Goal: Task Accomplishment & Management: Use online tool/utility

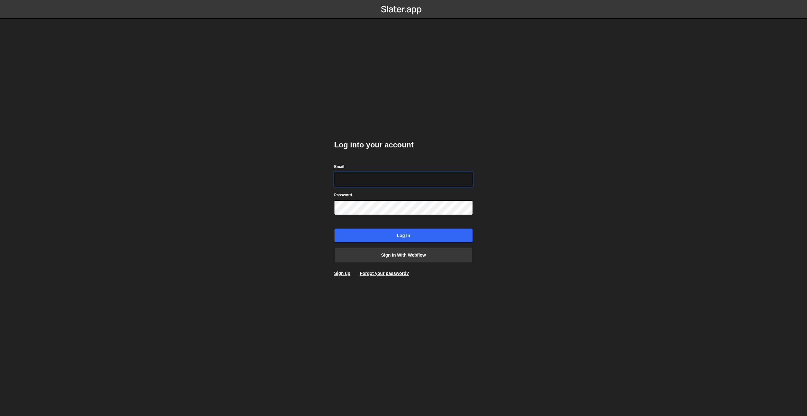
type input "[PERSON_NAME][EMAIL_ADDRESS][DOMAIN_NAME]"
click at [355, 177] on input "philipp@komunique.com" at bounding box center [403, 179] width 139 height 15
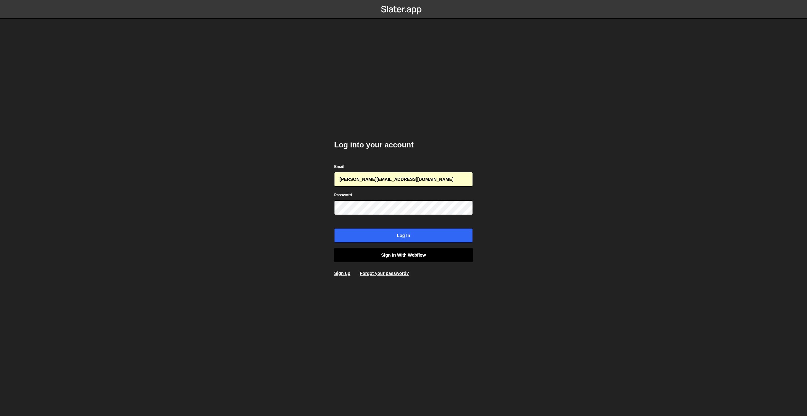
click at [380, 255] on link "Sign in with Webflow" at bounding box center [403, 255] width 139 height 15
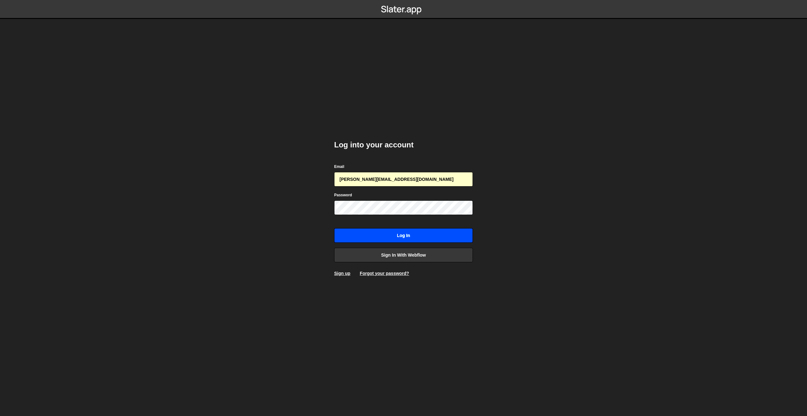
click at [380, 239] on input "Log in" at bounding box center [403, 235] width 139 height 15
click at [381, 238] on input "Log in" at bounding box center [403, 235] width 139 height 15
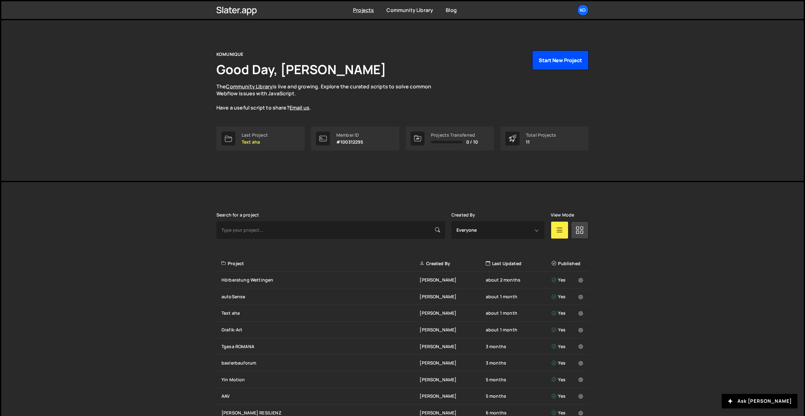
click at [562, 62] on button "Start New Project" at bounding box center [560, 60] width 56 height 20
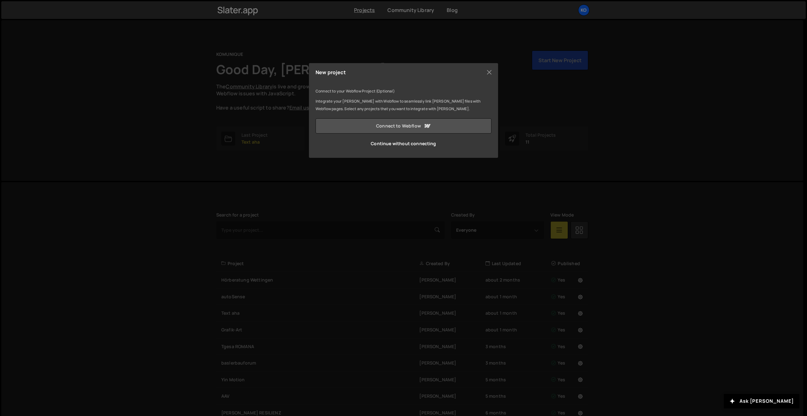
click at [380, 128] on link "Connect to Webflow" at bounding box center [404, 125] width 176 height 15
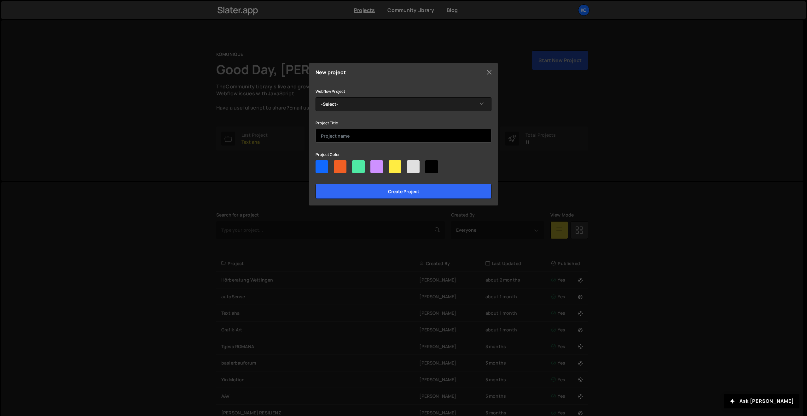
click at [334, 136] on input "text" at bounding box center [404, 136] width 176 height 14
click at [487, 71] on button "Close" at bounding box center [489, 71] width 9 height 9
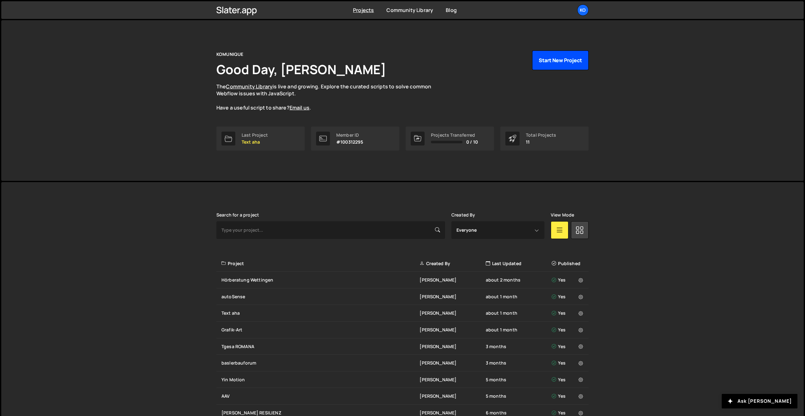
click at [551, 62] on button "Start New Project" at bounding box center [560, 60] width 56 height 20
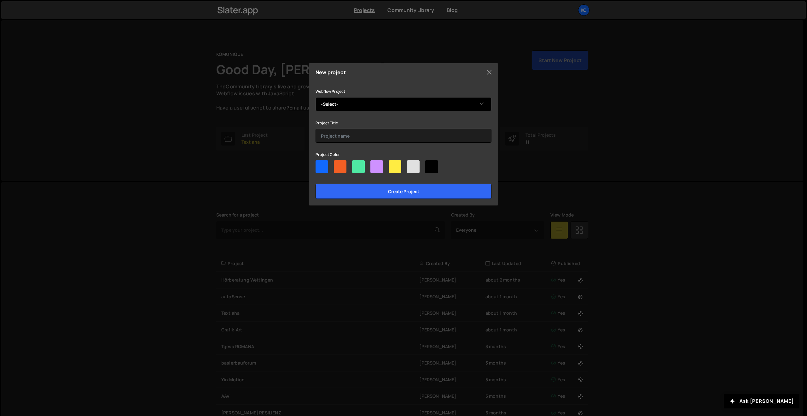
click at [336, 104] on select "-Select- m2a2" at bounding box center [404, 104] width 176 height 14
select select "689accda3efe41f4c5938963"
click at [316, 97] on select "-Select- m2a2" at bounding box center [404, 104] width 176 height 14
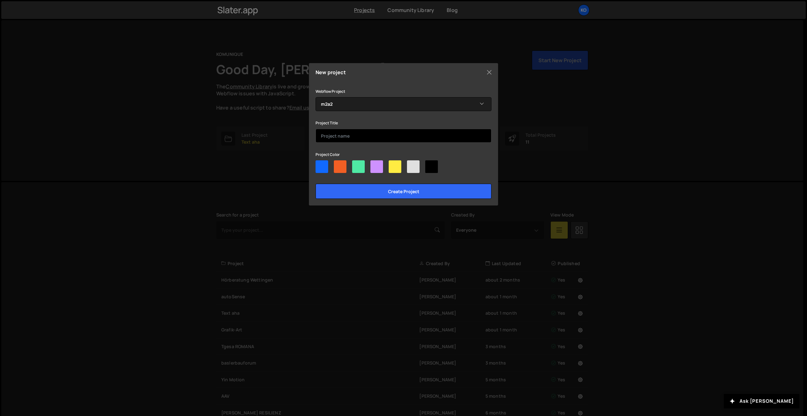
click at [328, 136] on input "text" at bounding box center [404, 136] width 176 height 14
type input "m2a2"
click at [435, 166] on div at bounding box center [431, 166] width 13 height 13
click at [430, 164] on input"] "radio" at bounding box center [427, 162] width 4 height 4
radio input"] "true"
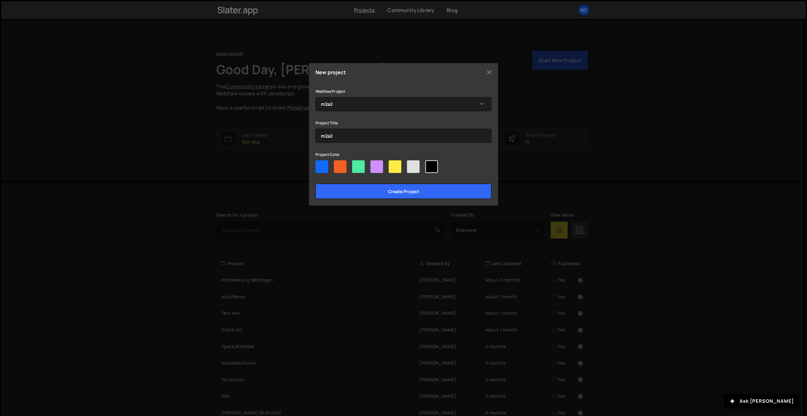
click at [416, 167] on div at bounding box center [413, 166] width 13 height 13
click at [411, 164] on input"] "radio" at bounding box center [409, 162] width 4 height 4
radio input"] "true"
click at [406, 186] on input "Create project" at bounding box center [404, 191] width 176 height 15
click at [408, 191] on input "Create project" at bounding box center [404, 191] width 176 height 15
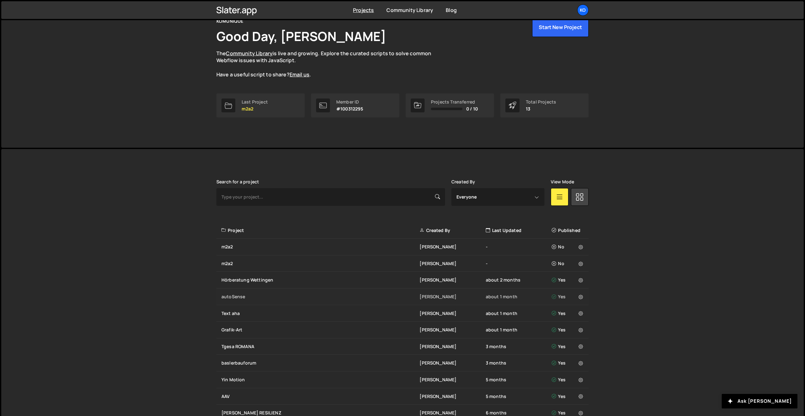
scroll to position [51, 0]
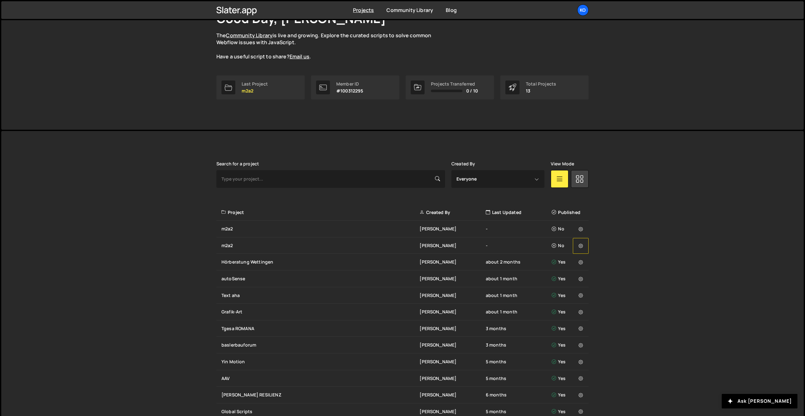
click at [579, 244] on icon at bounding box center [580, 246] width 4 height 6
click at [594, 288] on link "Delete Project" at bounding box center [610, 289] width 75 height 10
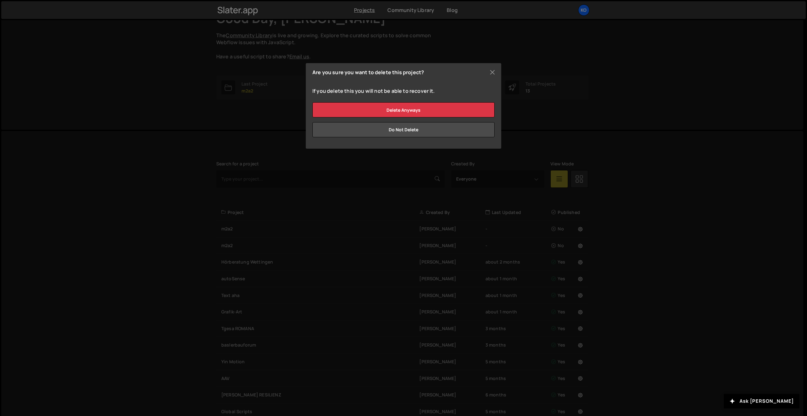
click at [377, 166] on div "Are you sure you want to delete this project? If you delete this you will not b…" at bounding box center [403, 208] width 807 height 416
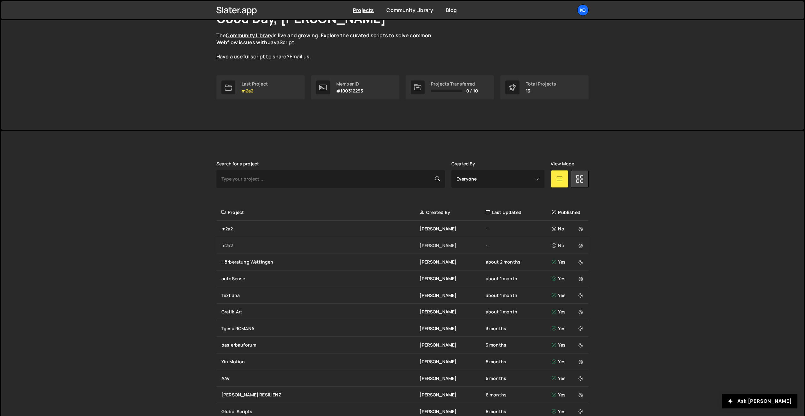
click at [231, 249] on div "m2a2 Philipp Roth - No" at bounding box center [402, 245] width 372 height 17
click at [232, 246] on div "m2a2" at bounding box center [320, 245] width 198 height 6
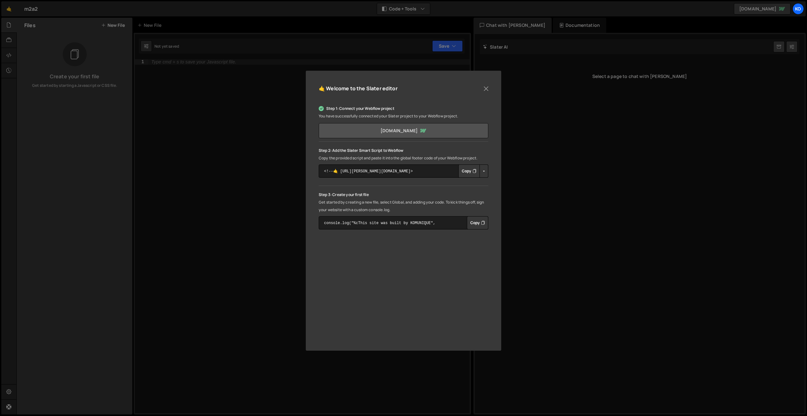
click at [399, 132] on link "m2a2.webflow.io" at bounding box center [404, 130] width 170 height 15
click at [467, 171] on button "Copy" at bounding box center [469, 170] width 21 height 13
click at [471, 171] on button "Copy" at bounding box center [469, 170] width 21 height 13
click at [477, 225] on button "Copy" at bounding box center [477, 222] width 21 height 13
click at [180, 91] on div "🤙 Welcome to the Slater editor Step 1: Connect your Webflow project You have su…" at bounding box center [403, 208] width 807 height 416
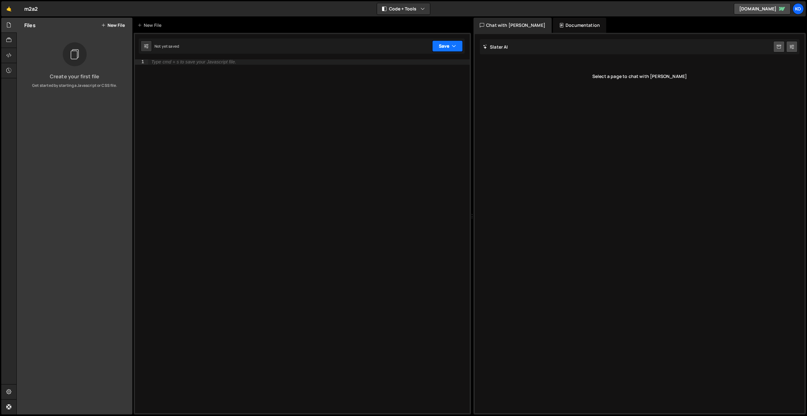
click at [446, 44] on button "Save" at bounding box center [447, 45] width 31 height 11
click at [177, 55] on div "1 Type cmd + s to save your Javascript file. הההההההההההההההההההההההההההההההההה…" at bounding box center [302, 223] width 337 height 381
click at [124, 25] on button "New File" at bounding box center [113, 25] width 24 height 5
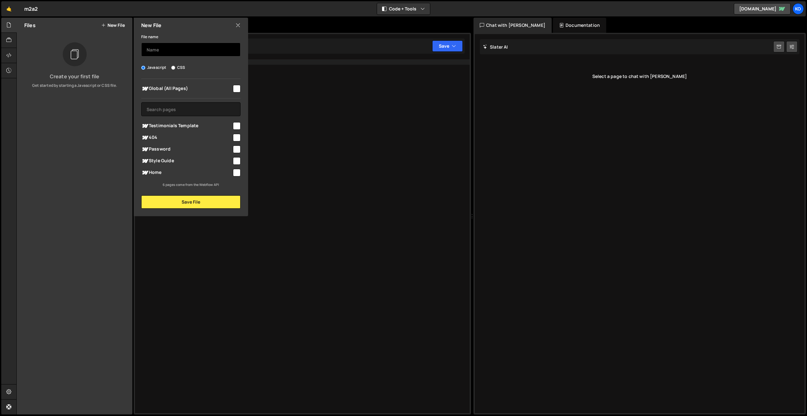
click at [162, 49] on input "text" at bounding box center [190, 50] width 99 height 14
type input "main"
click at [233, 87] on input "checkbox" at bounding box center [237, 89] width 8 height 8
checkbox input "true"
click at [196, 200] on button "Save File" at bounding box center [190, 201] width 99 height 13
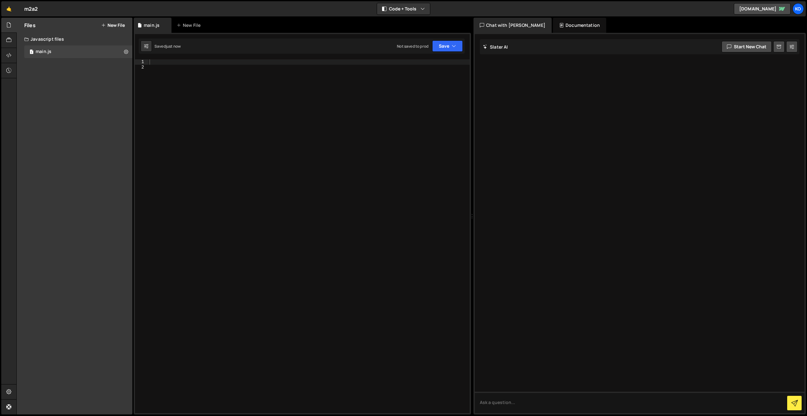
click at [158, 63] on div at bounding box center [309, 241] width 322 height 364
click at [445, 47] on button "Save" at bounding box center [447, 45] width 31 height 11
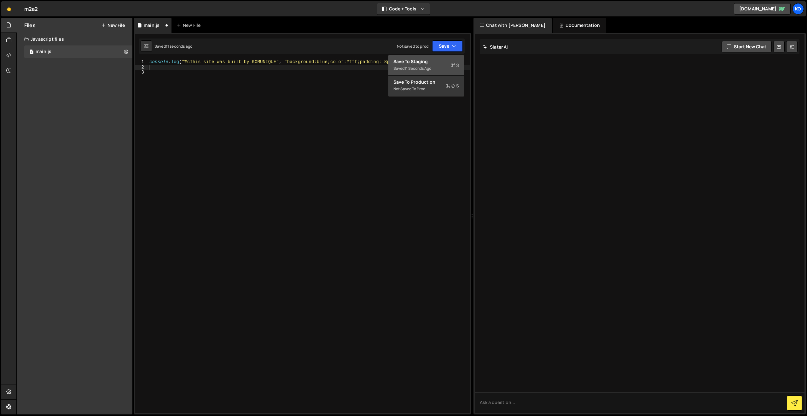
click at [414, 62] on div "Save to Staging S" at bounding box center [427, 61] width 66 height 6
click at [443, 47] on button "Save" at bounding box center [447, 45] width 31 height 11
click at [10, 9] on link "🤙" at bounding box center [8, 8] width 15 height 15
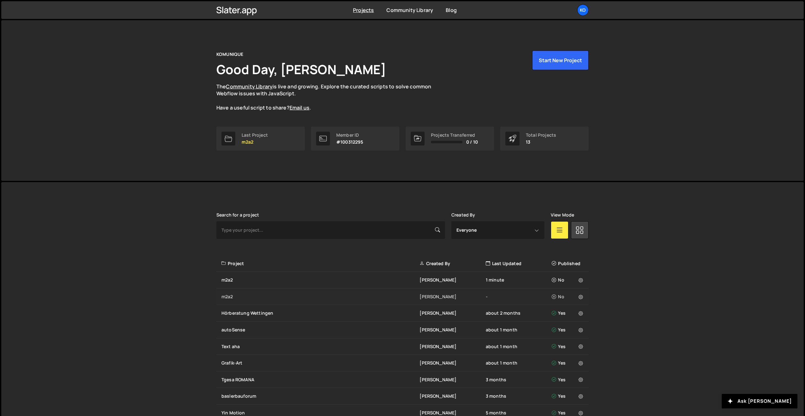
click at [222, 298] on div "m2a2" at bounding box center [320, 296] width 198 height 6
click at [580, 298] on icon at bounding box center [580, 297] width 4 height 6
click at [597, 343] on link "Delete Project" at bounding box center [610, 340] width 75 height 10
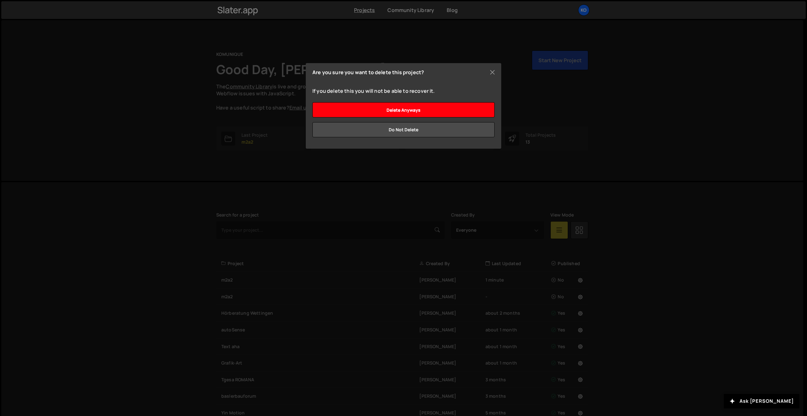
click at [413, 108] on input "Delete anyways" at bounding box center [404, 109] width 182 height 15
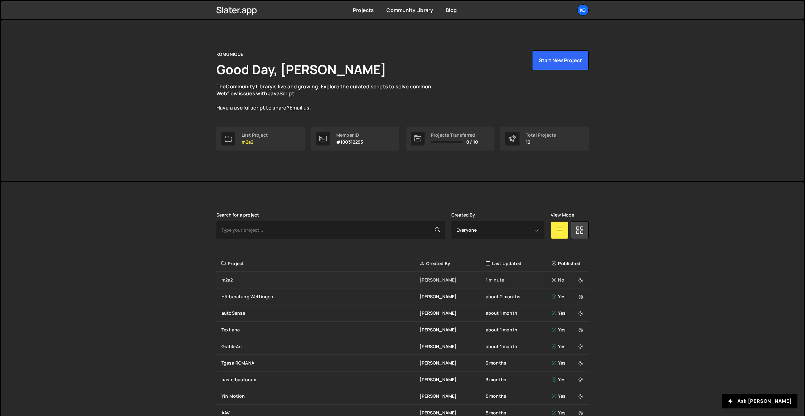
scroll to position [4, 0]
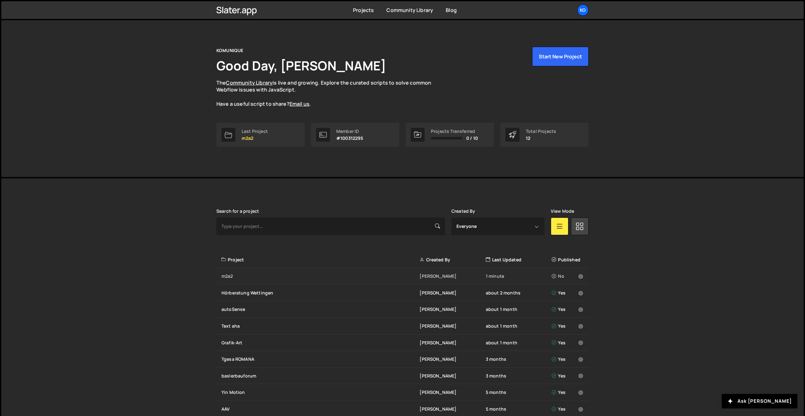
click at [241, 272] on div "m2a2 Philipp Roth 1 minute No" at bounding box center [402, 276] width 372 height 17
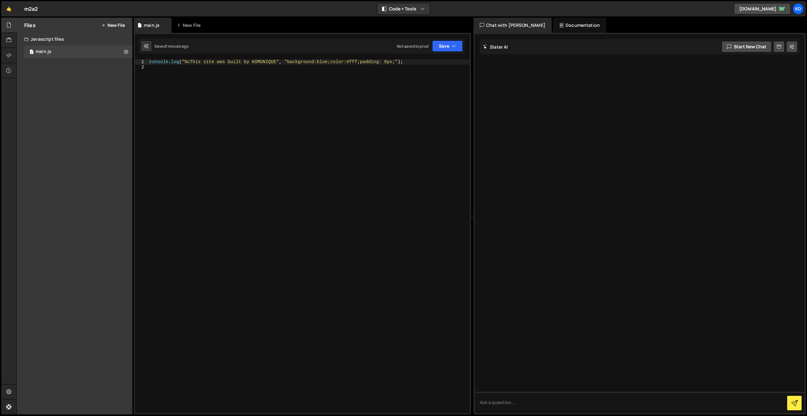
click at [221, 58] on div "1 2 console . log ( "%cThis site was built by KOMUNIQUE" , "background:blue;col…" at bounding box center [302, 223] width 337 height 381
click at [209, 61] on div "console . log ( "%cThis site was built by KOMUNIQUE" , "background:blue;color:#…" at bounding box center [309, 241] width 322 height 364
click at [240, 64] on div "console . log ( "%cThis site was built by KOMUNIQUE" , "background:blue;color:#…" at bounding box center [309, 241] width 322 height 364
drag, startPoint x: 243, startPoint y: 62, endPoint x: 246, endPoint y: 70, distance: 7.9
click at [243, 63] on div "console . log ( "%cThis site was built by KOMUNIQUE" , "background:blue;color:#…" at bounding box center [309, 241] width 322 height 364
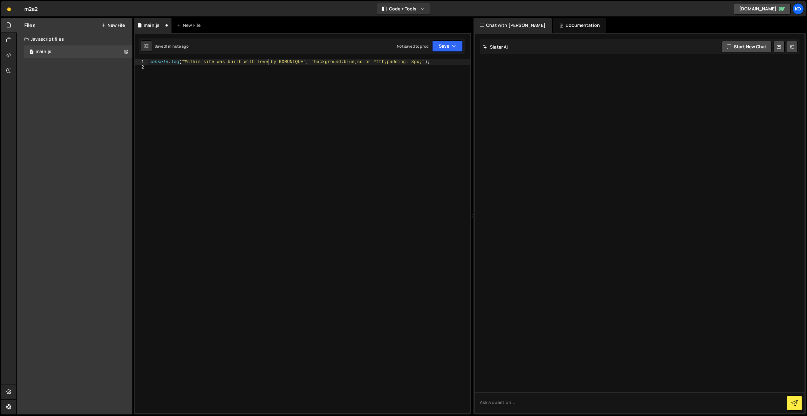
scroll to position [0, 8]
click at [445, 47] on button "Save" at bounding box center [447, 45] width 31 height 11
click at [415, 64] on div "Save to Staging S" at bounding box center [427, 61] width 66 height 6
click at [238, 61] on div "console . log ( "%cThis site was built with love by KOMUNIQUE" , "background:bl…" at bounding box center [309, 241] width 322 height 364
drag, startPoint x: 268, startPoint y: 62, endPoint x: 244, endPoint y: 62, distance: 24.0
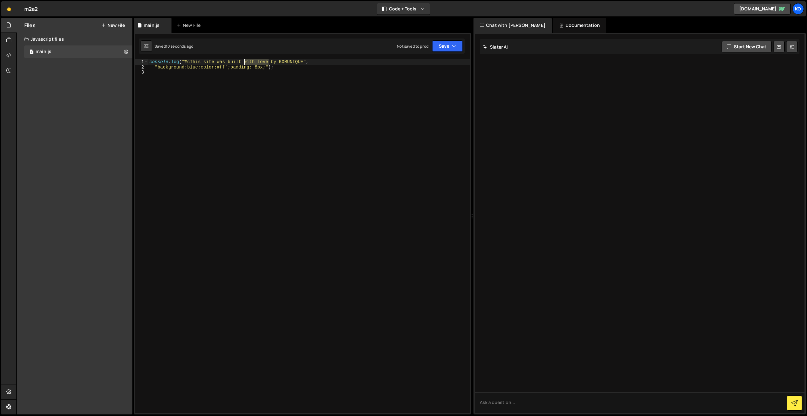
click at [244, 62] on div "console . log ( "%cThis site was built with love by KOMUNIQUE" , "background:bl…" at bounding box center [309, 241] width 322 height 364
drag, startPoint x: 245, startPoint y: 61, endPoint x: 249, endPoint y: 72, distance: 12.0
click at [245, 62] on div "console . log ( "%cThis site was built by KOMUNIQUE" , "background:blue;color:#…" at bounding box center [309, 241] width 322 height 364
type textarea "console.log("%cThis site was built by KOMUNIQUE","
click at [452, 44] on icon "button" at bounding box center [454, 46] width 4 height 6
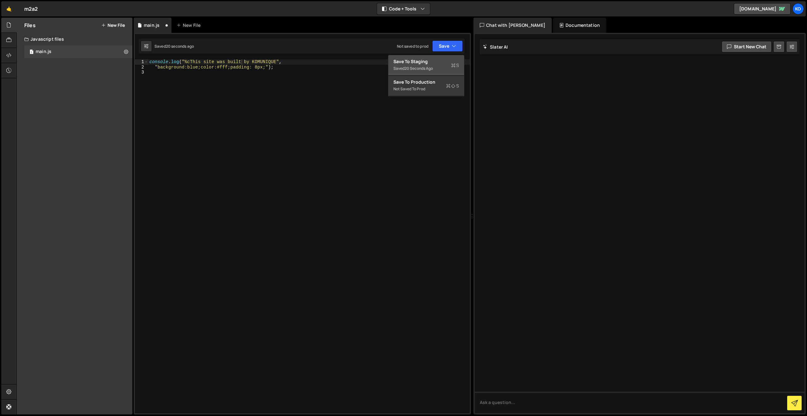
click at [416, 61] on div "Save to Staging S" at bounding box center [427, 61] width 66 height 6
click at [14, 14] on link "🤙" at bounding box center [8, 8] width 15 height 15
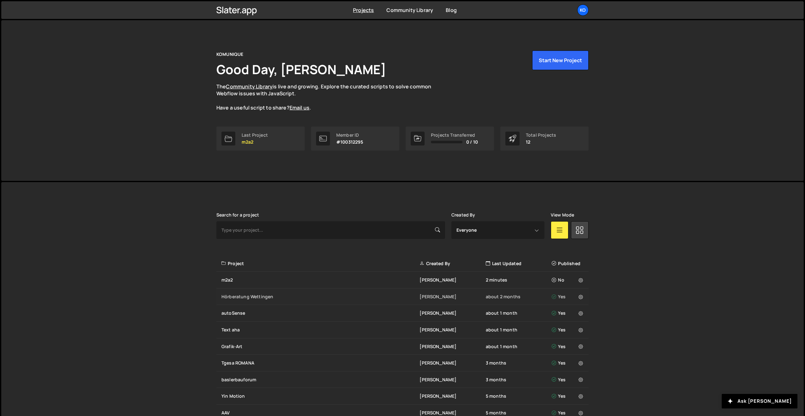
scroll to position [8, 0]
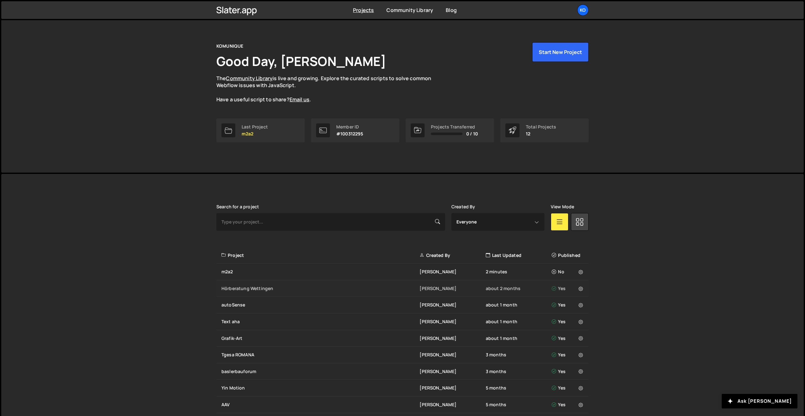
click at [258, 282] on div "Hörberatung Wettingen [PERSON_NAME] about 2 months Yes" at bounding box center [402, 288] width 372 height 17
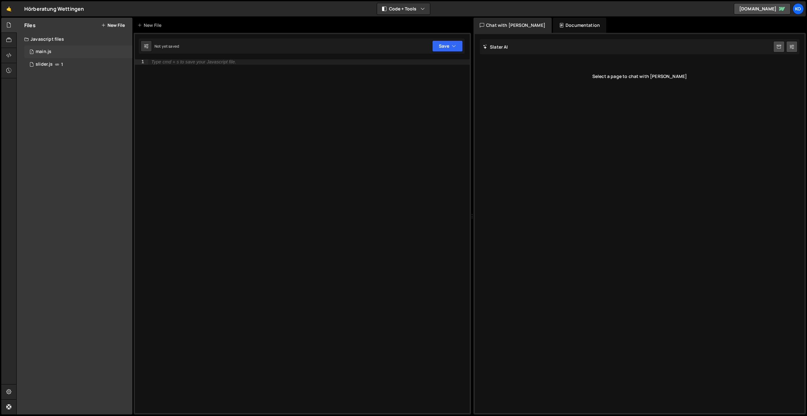
click at [40, 52] on div "main.js" at bounding box center [44, 52] width 16 height 6
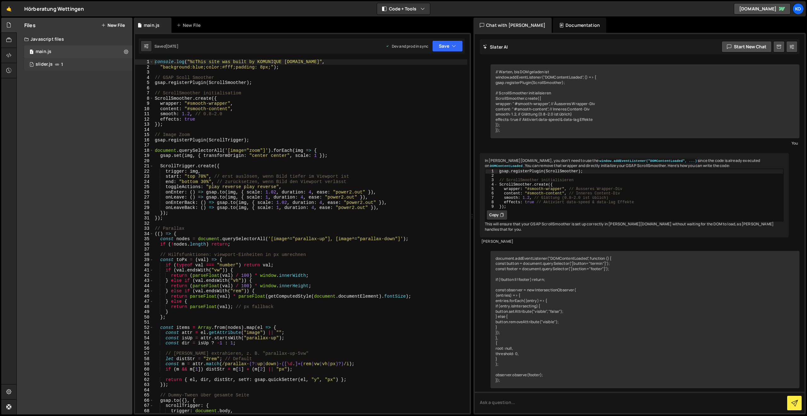
click at [43, 63] on div "slider.js" at bounding box center [44, 65] width 17 height 6
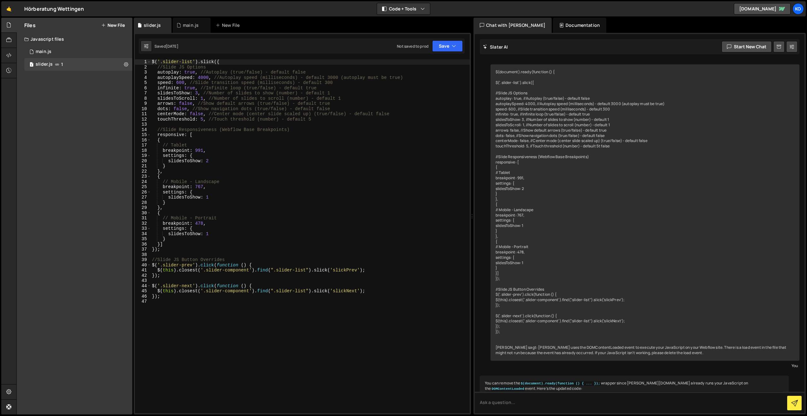
scroll to position [256, 0]
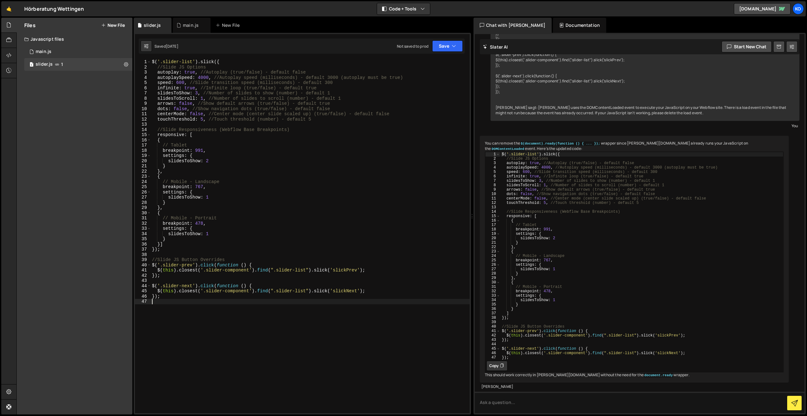
click at [210, 303] on div "$ ( '.slider-list' ) . slick ({ //Slide JS Options autoplay : true , //Autoplay…" at bounding box center [310, 241] width 319 height 364
type textarea "});"
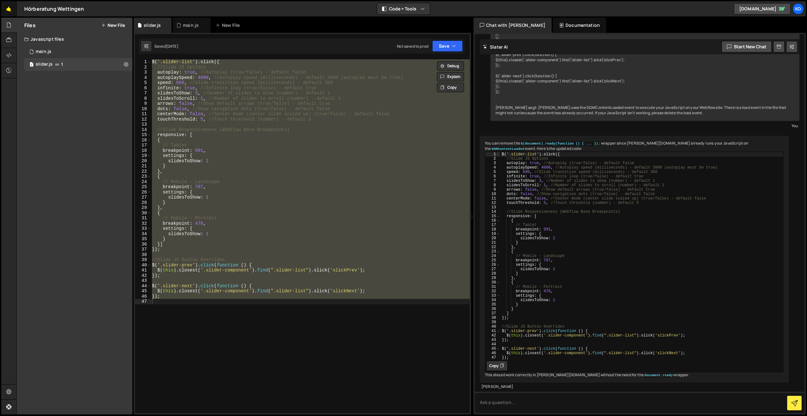
click at [12, 7] on link "🤙" at bounding box center [8, 8] width 15 height 15
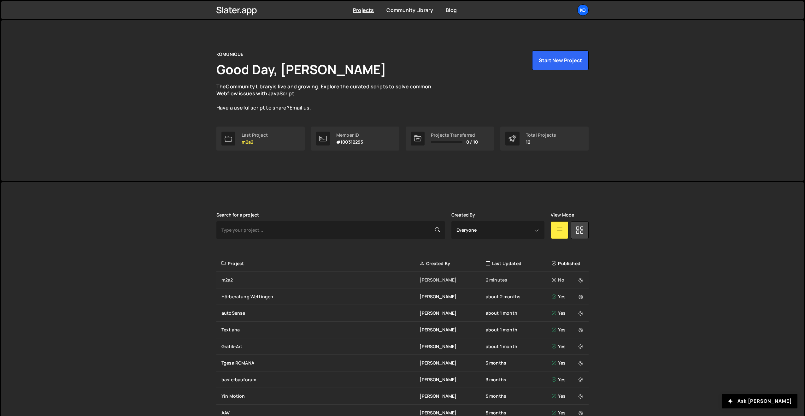
click at [242, 278] on div "m2a2" at bounding box center [320, 280] width 198 height 6
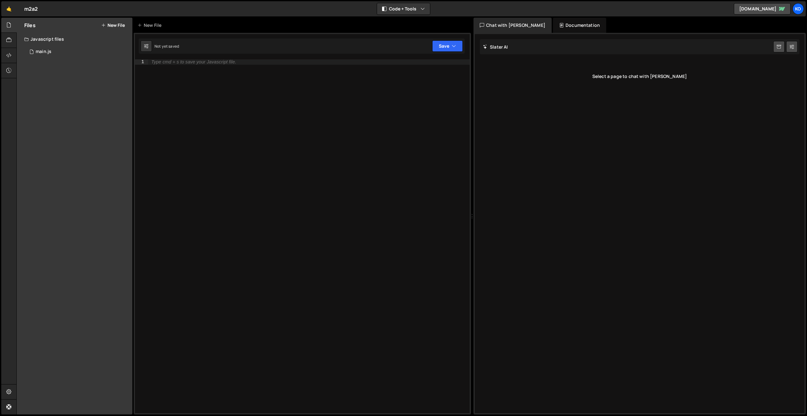
click at [108, 26] on button "New File" at bounding box center [113, 25] width 24 height 5
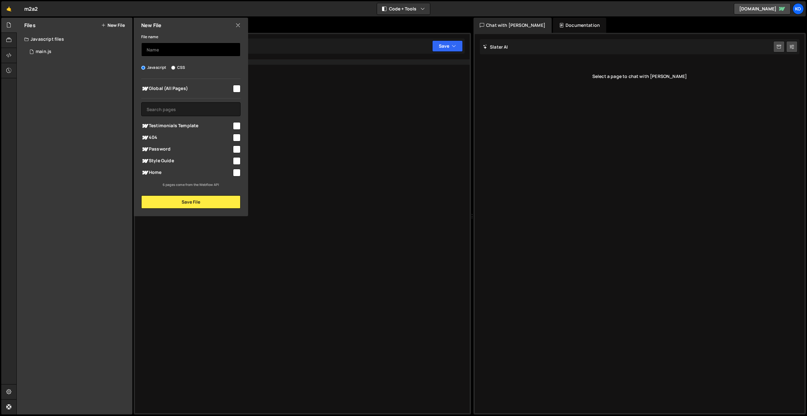
click at [161, 52] on input "text" at bounding box center [190, 50] width 99 height 14
type input "slider"
click at [237, 172] on input "checkbox" at bounding box center [237, 173] width 8 height 8
checkbox input "true"
click at [201, 207] on button "Save File" at bounding box center [190, 201] width 99 height 13
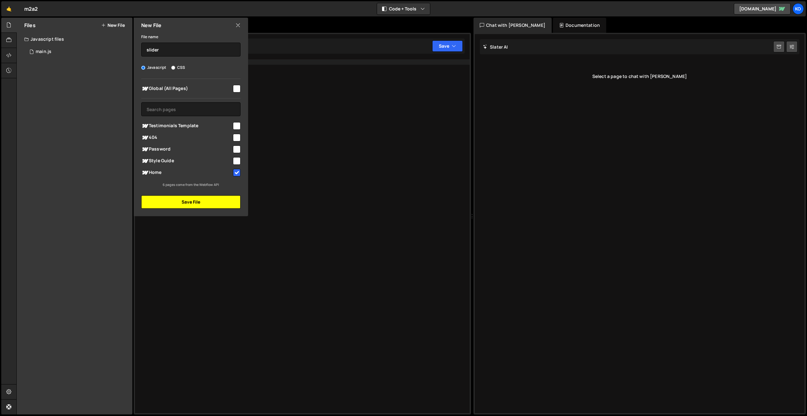
click at [198, 203] on button "Save File" at bounding box center [190, 201] width 99 height 13
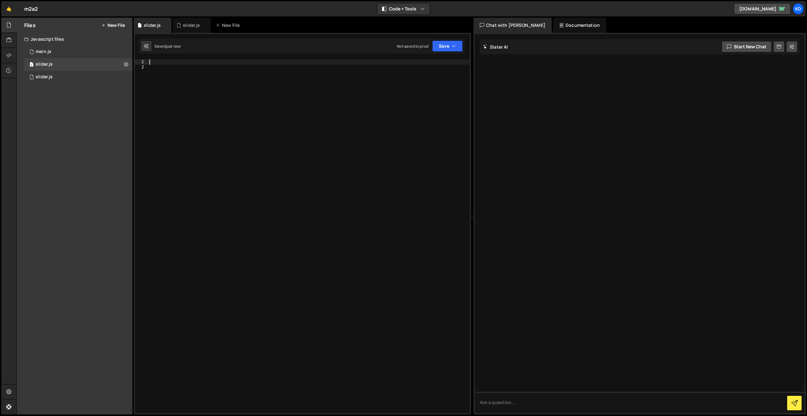
click at [171, 63] on div at bounding box center [309, 241] width 322 height 364
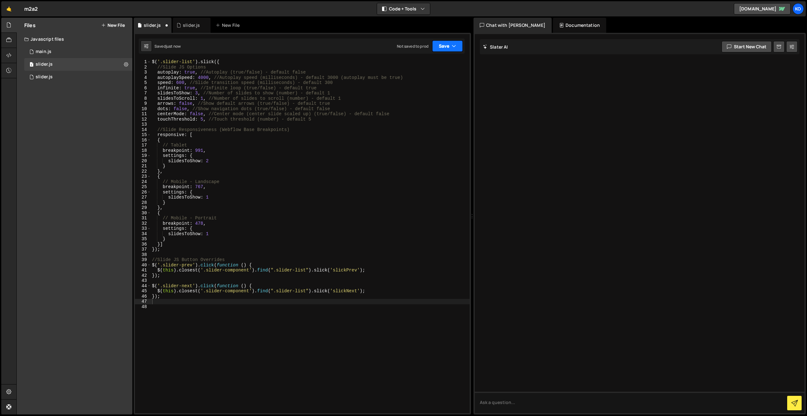
click at [441, 48] on button "Save" at bounding box center [447, 45] width 31 height 11
click at [418, 65] on div "Saved just now" at bounding box center [427, 69] width 66 height 8
click at [199, 92] on div "$ ( '.slider-list' ) . slick ({ //Slide JS Options autoplay : true , //Autoplay…" at bounding box center [310, 241] width 319 height 364
click at [250, 154] on div "$ ( '.slider-list' ) . slick ({ //Slide JS Options autoplay : true , //Autoplay…" at bounding box center [310, 241] width 319 height 364
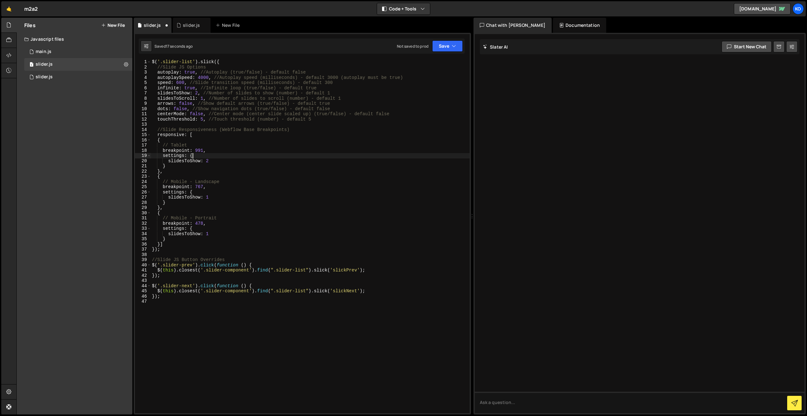
scroll to position [0, 3]
click at [450, 47] on button "Save" at bounding box center [447, 45] width 31 height 11
click at [214, 169] on div "$ ( '.slider-list' ) . slick ({ //Slide JS Options autoplay : true , //Autoplay…" at bounding box center [310, 241] width 319 height 364
click at [211, 161] on div "$ ( '.slider-list' ) . slick ({ //Slide JS Options autoplay : true , //Autoplay…" at bounding box center [310, 241] width 319 height 364
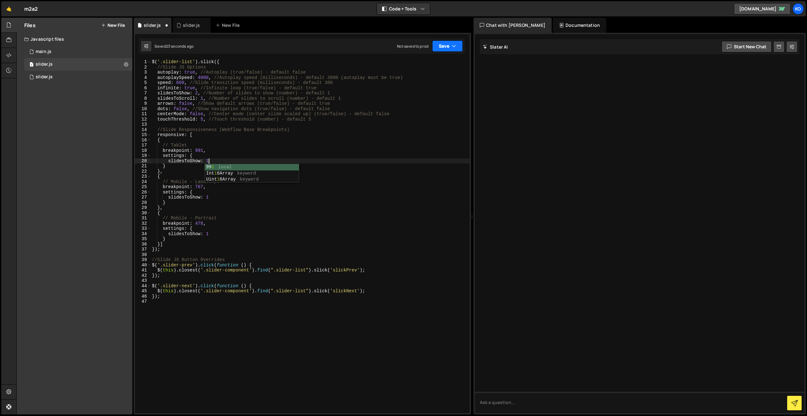
scroll to position [0, 3]
click at [334, 193] on div "$ ( '.slider-list' ) . slick ({ //Slide JS Options autoplay : true , //Autoplay…" at bounding box center [310, 241] width 319 height 364
click at [438, 49] on button "Save" at bounding box center [447, 45] width 31 height 11
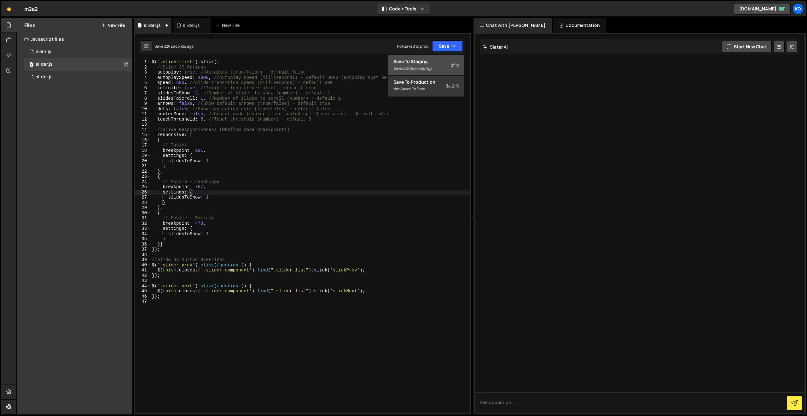
click at [416, 65] on div "Saved 26 seconds ago" at bounding box center [427, 69] width 66 height 8
click at [442, 50] on button "Save" at bounding box center [447, 45] width 31 height 11
click at [410, 66] on div "1 minute ago" at bounding box center [416, 68] width 22 height 5
click at [196, 93] on div "$ ( '.slider-list' ) . slick ({ //Slide JS Options autoplay : true , //Autoplay…" at bounding box center [310, 241] width 319 height 364
drag, startPoint x: 198, startPoint y: 93, endPoint x: 201, endPoint y: 103, distance: 10.3
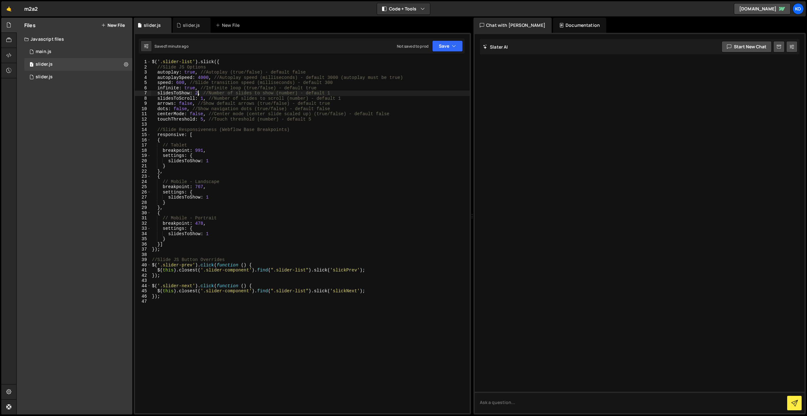
click at [198, 93] on div "$ ( '.slider-list' ) . slick ({ //Slide JS Options autoplay : true , //Autoplay…" at bounding box center [310, 241] width 319 height 364
drag, startPoint x: 387, startPoint y: 128, endPoint x: 388, endPoint y: 124, distance: 3.9
click at [387, 128] on div "$ ( '.slider-list' ) . slick ({ //Slide JS Options autoplay : true , //Autoplay…" at bounding box center [310, 241] width 319 height 364
type textarea "//Slide Responsiveness (Webflow Base Breakpoints)"
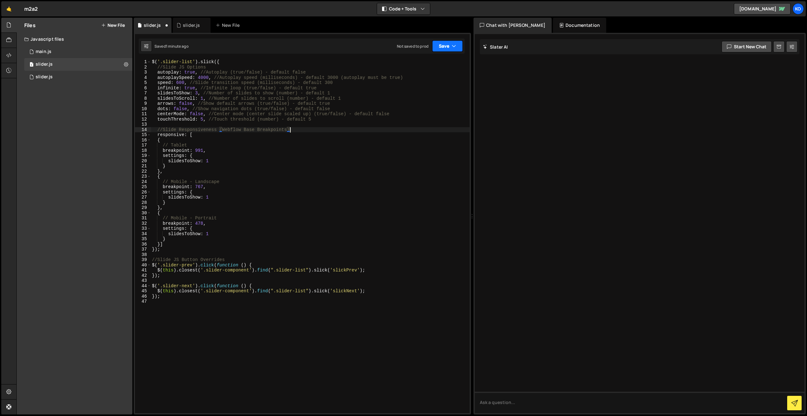
click at [437, 50] on button "Save" at bounding box center [447, 45] width 31 height 11
click at [406, 65] on div "Saved 1 minute ago" at bounding box center [427, 69] width 66 height 8
click at [44, 49] on div "main.js" at bounding box center [44, 52] width 16 height 6
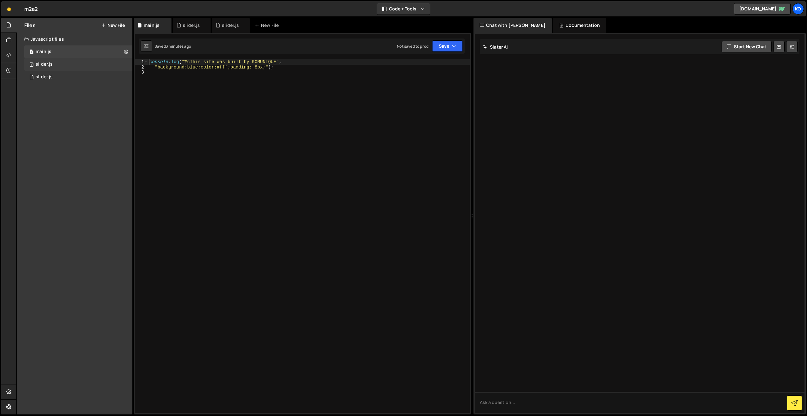
click at [46, 64] on div "slider.js" at bounding box center [44, 65] width 17 height 6
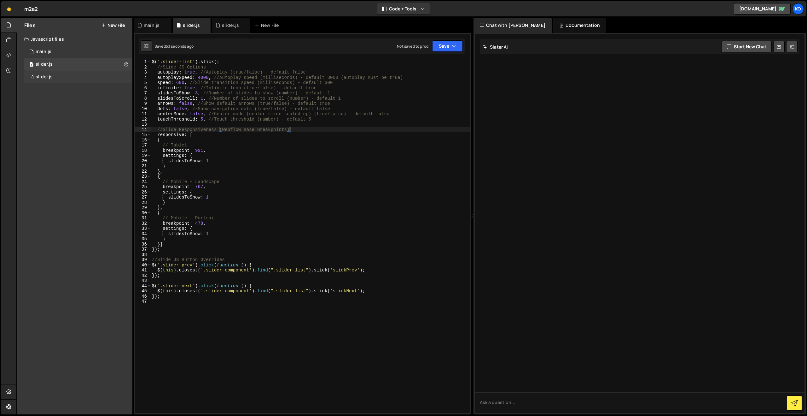
click at [46, 78] on div "slider.js" at bounding box center [44, 77] width 17 height 6
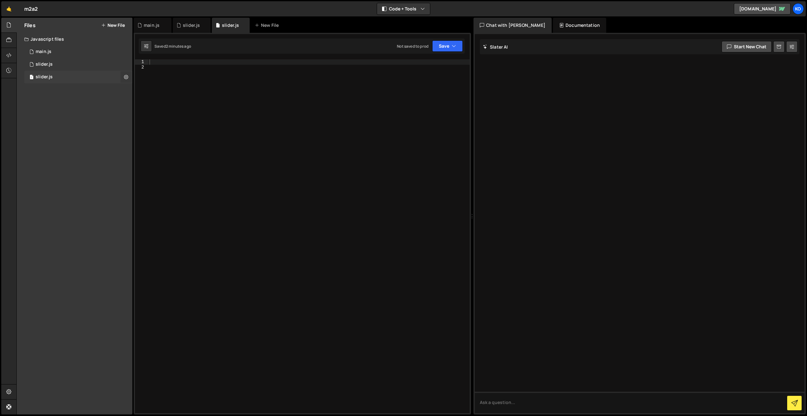
click at [124, 76] on icon at bounding box center [126, 77] width 4 height 6
click at [149, 114] on button "Delete File" at bounding box center [165, 115] width 62 height 13
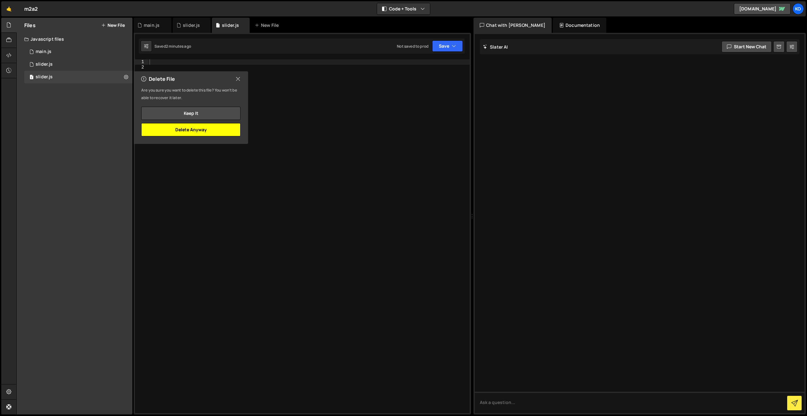
click at [169, 128] on button "Delete Anyway" at bounding box center [190, 129] width 99 height 13
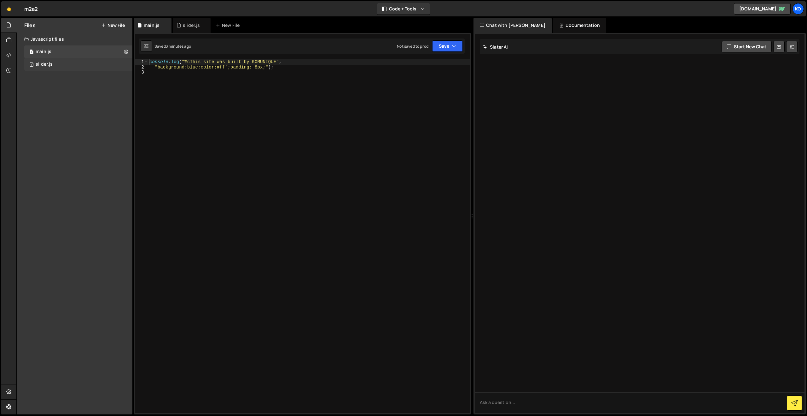
click at [44, 65] on div "slider.js" at bounding box center [44, 65] width 17 height 6
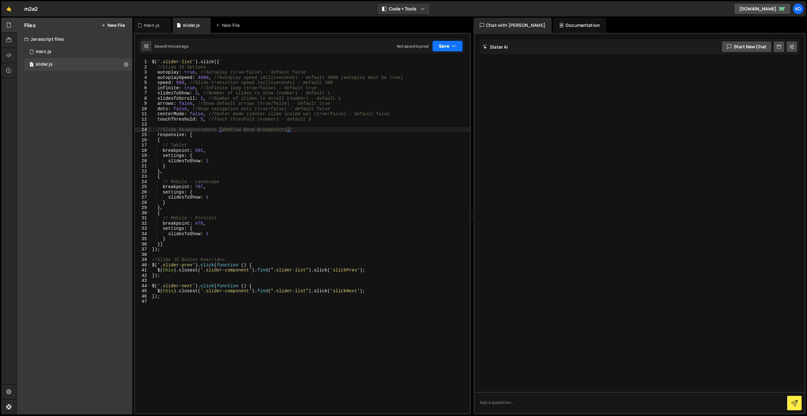
click at [446, 48] on button "Save" at bounding box center [447, 45] width 31 height 11
click at [415, 61] on div "Save to Staging S" at bounding box center [427, 61] width 66 height 6
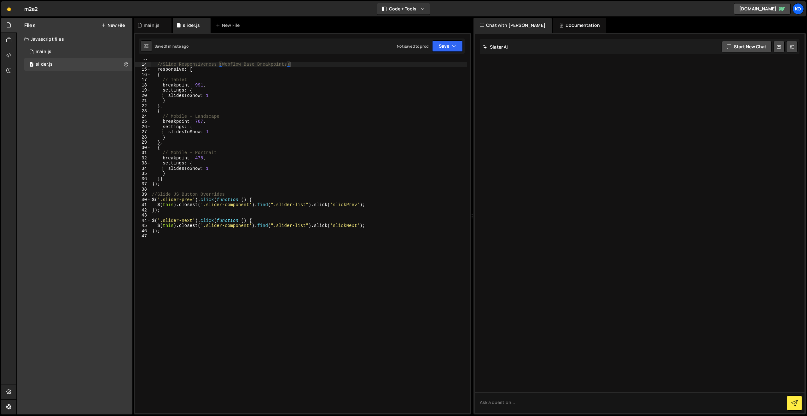
scroll to position [65, 0]
click at [40, 53] on div "main.js" at bounding box center [44, 52] width 16 height 6
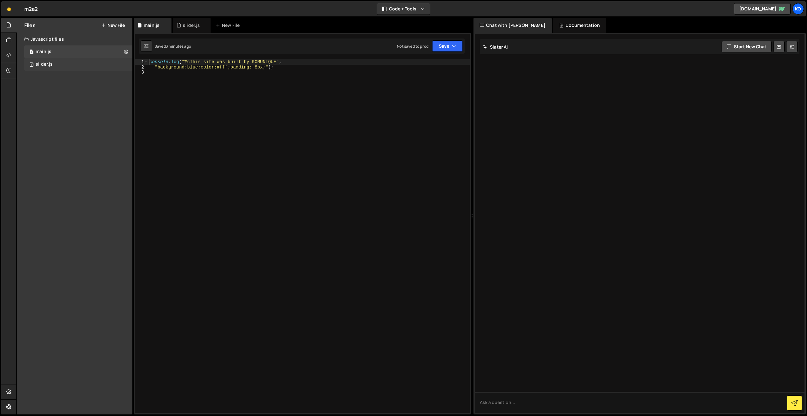
click at [41, 67] on div "1 slider.js 0" at bounding box center [78, 64] width 108 height 13
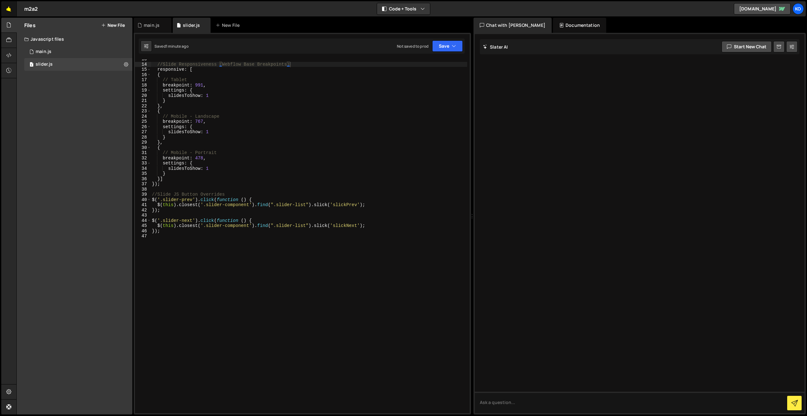
click at [8, 8] on link "🤙" at bounding box center [8, 8] width 15 height 15
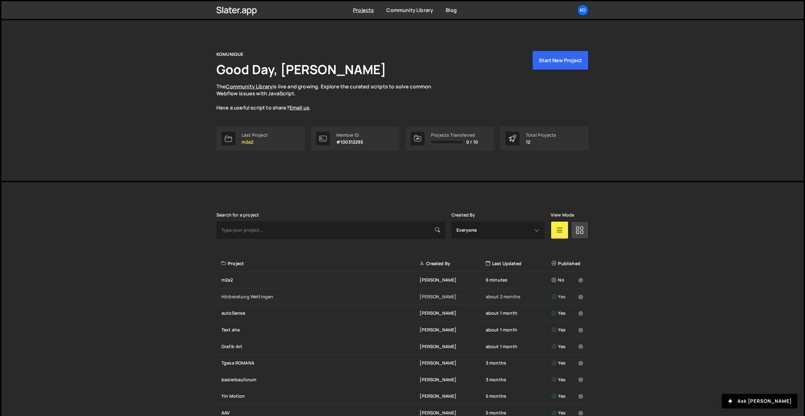
click at [279, 296] on div "Hörberatung Wettingen" at bounding box center [320, 296] width 198 height 6
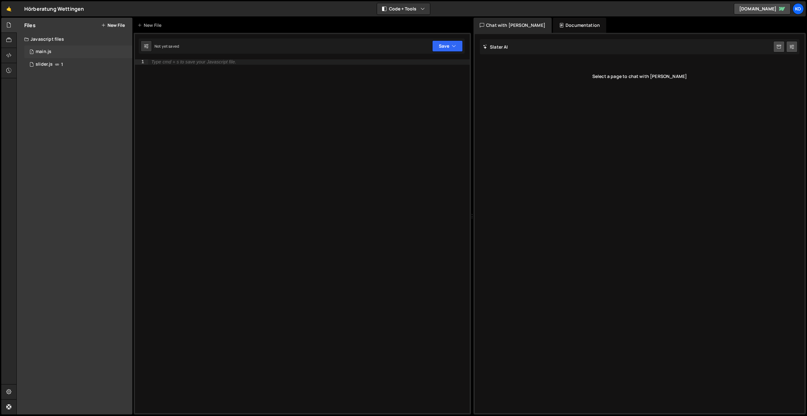
click at [46, 49] on div "main.js" at bounding box center [44, 52] width 16 height 6
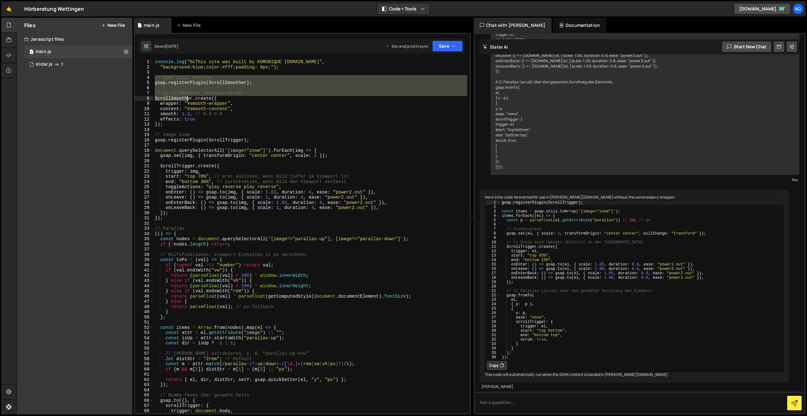
drag, startPoint x: 154, startPoint y: 79, endPoint x: 170, endPoint y: 74, distance: 16.2
click at [187, 100] on div "console . log ( "%cThis site was built by KOMUNIQUE www.komunique.com" , "backg…" at bounding box center [311, 241] width 314 height 364
click at [159, 58] on div "1 Type cmd + s to save your Javascript file. הההההההההההההההההההההההההההההההההה…" at bounding box center [302, 223] width 337 height 381
click at [157, 60] on div "console . log ( "%cThis site was built by KOMUNIQUE www.komunique.com" , "backg…" at bounding box center [311, 241] width 314 height 364
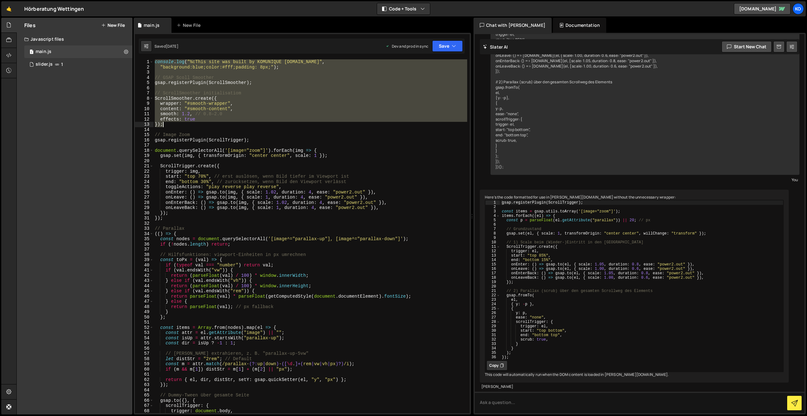
drag, startPoint x: 155, startPoint y: 61, endPoint x: 214, endPoint y: 122, distance: 85.2
click at [214, 122] on div "console . log ( "%cThis site was built by KOMUNIQUE www.komunique.com" , "backg…" at bounding box center [311, 241] width 314 height 364
type textarea "effects: true });"
click at [11, 8] on link "🤙" at bounding box center [8, 8] width 15 height 15
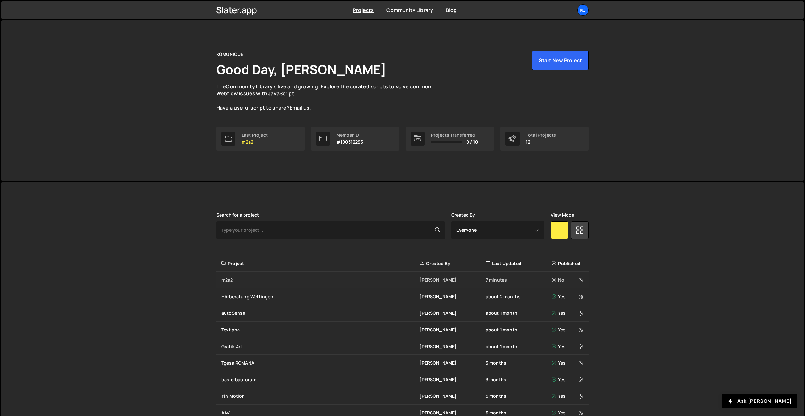
scroll to position [4, 0]
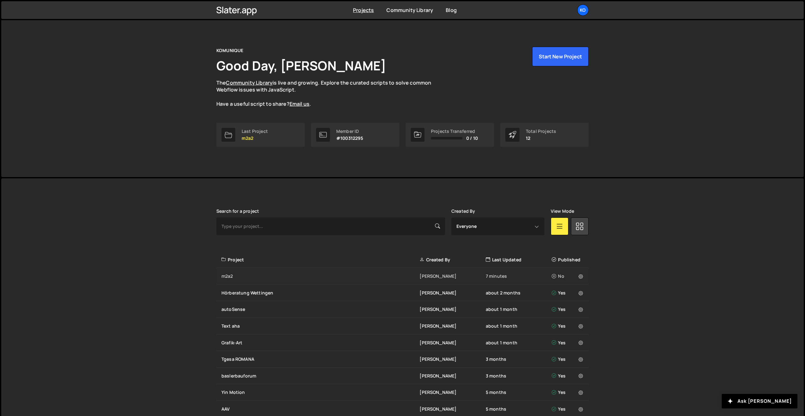
click at [230, 278] on div "m2a2" at bounding box center [320, 276] width 198 height 6
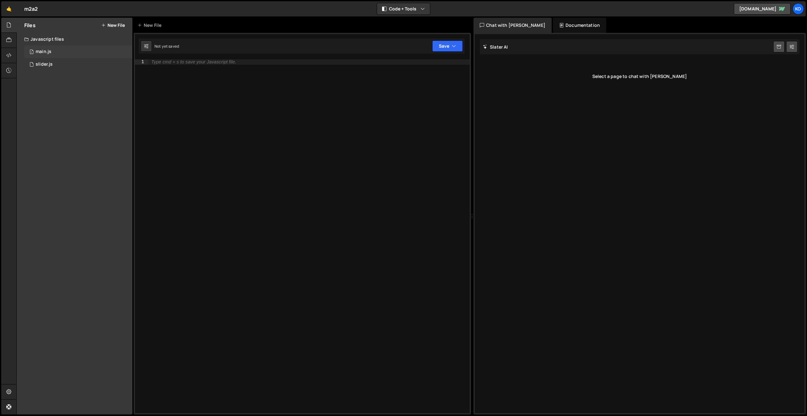
click at [38, 55] on div "1 main.js 0" at bounding box center [78, 51] width 108 height 13
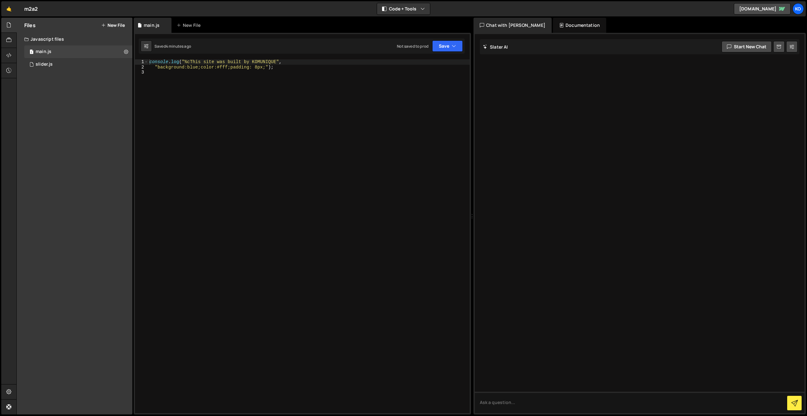
click at [163, 74] on div "console . log ( "%cThis site was built by KOMUNIQUE" , "background:blue;color:#…" at bounding box center [309, 241] width 322 height 364
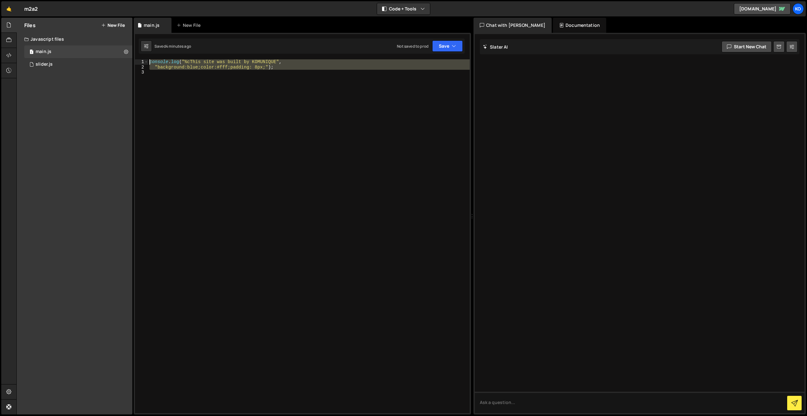
drag, startPoint x: 290, startPoint y: 77, endPoint x: 96, endPoint y: 41, distance: 197.9
click at [96, 41] on div "Files New File Javascript files 1 main.js 0 1 slider.js 0 CSS files Copy share …" at bounding box center [411, 216] width 791 height 397
type textarea "console.log("%cThis site was built by KOMUNIQUE", "background:blue;color:#fff;p…"
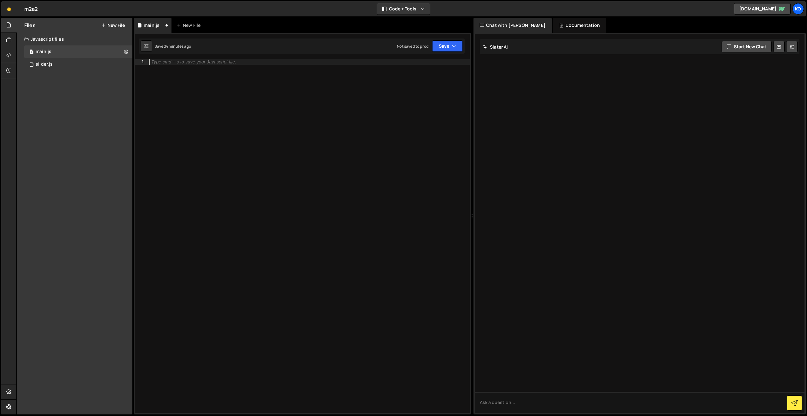
paste textarea "});"
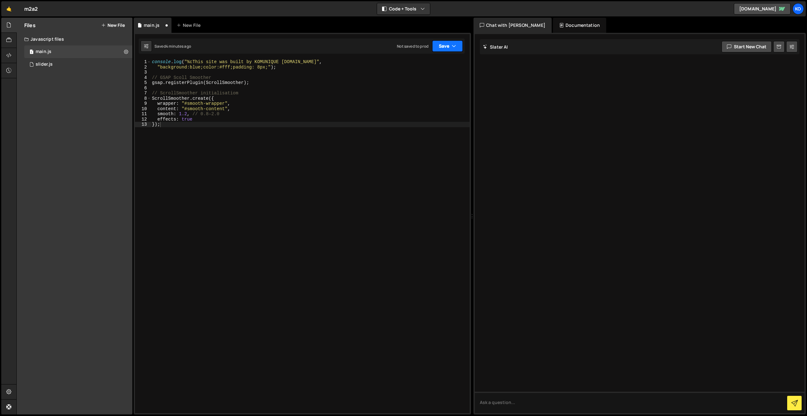
click at [441, 48] on button "Save" at bounding box center [447, 45] width 31 height 11
click at [411, 69] on div "4 minutes ago" at bounding box center [417, 68] width 25 height 5
type textarea "wrapper: "#smooth-wrapper","
click at [196, 102] on div "console . log ( "%cThis site was built by KOMUNIQUE www.komunique.com" , "backg…" at bounding box center [310, 241] width 319 height 364
drag, startPoint x: 185, startPoint y: 104, endPoint x: 196, endPoint y: 103, distance: 11.7
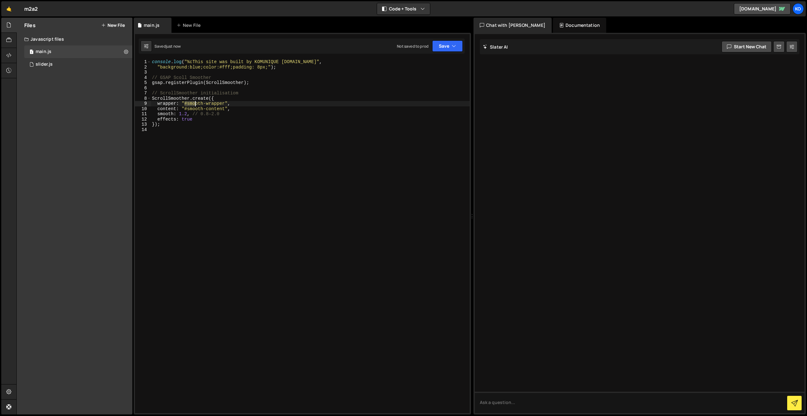
click at [196, 103] on div "console . log ( "%cThis site was built by KOMUNIQUE www.komunique.com" , "backg…" at bounding box center [310, 241] width 319 height 364
click at [209, 103] on div "console . log ( "%cThis site was built by KOMUNIQUE www.komunique.com" , "backg…" at bounding box center [310, 241] width 319 height 364
drag, startPoint x: 225, startPoint y: 103, endPoint x: 188, endPoint y: 104, distance: 36.9
click at [188, 104] on div "console . log ( "%cThis site was built by KOMUNIQUE www.komunique.com" , "backg…" at bounding box center [310, 241] width 319 height 364
click at [38, 62] on div "slider.js" at bounding box center [44, 65] width 17 height 6
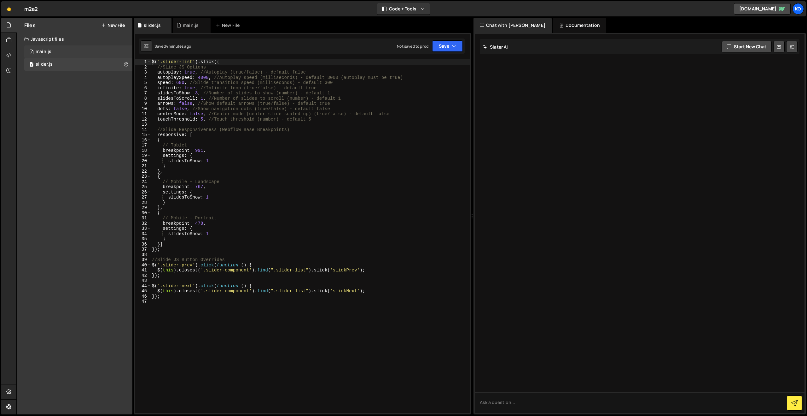
click at [58, 56] on div "1 main.js 0" at bounding box center [78, 51] width 108 height 13
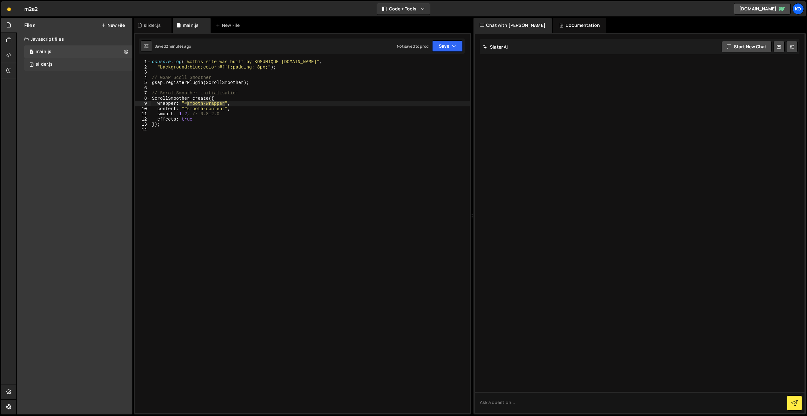
click at [62, 66] on div "1 slider.js 0" at bounding box center [78, 64] width 108 height 13
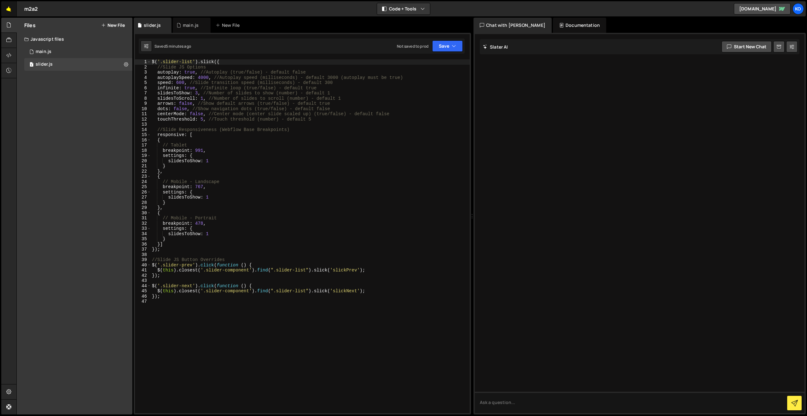
click at [7, 8] on link "🤙" at bounding box center [8, 8] width 15 height 15
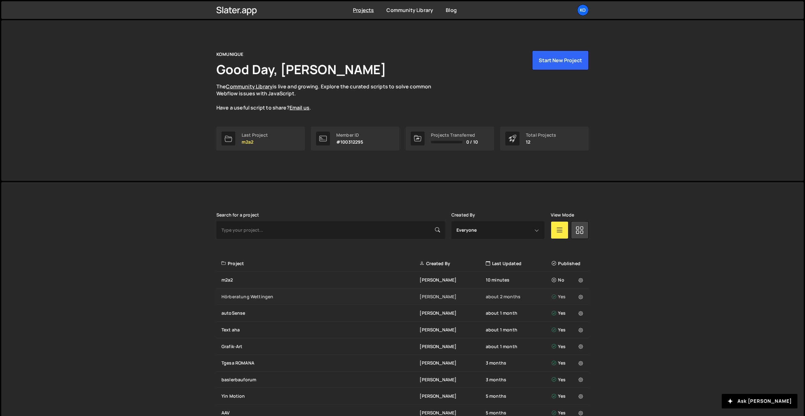
click at [378, 295] on div "Hörberatung Wettingen" at bounding box center [320, 296] width 198 height 6
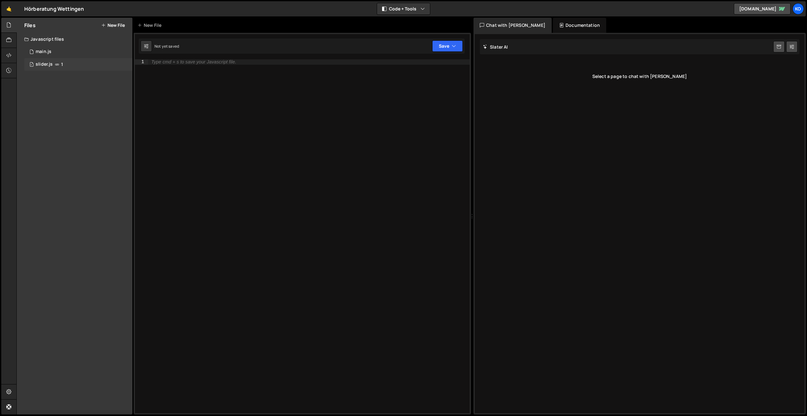
click at [56, 64] on icon at bounding box center [57, 64] width 4 height 5
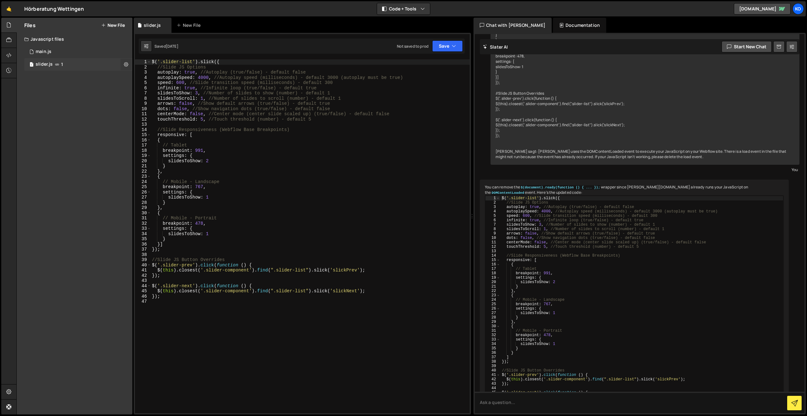
click at [124, 62] on icon at bounding box center [126, 64] width 4 height 6
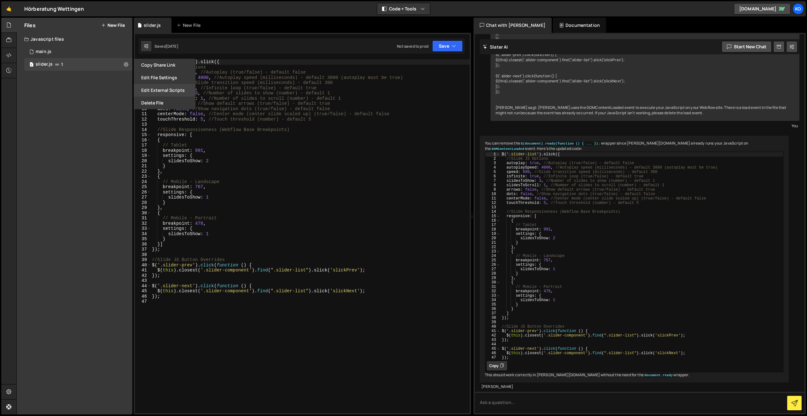
click at [157, 89] on button "Edit External Scripts" at bounding box center [165, 90] width 62 height 13
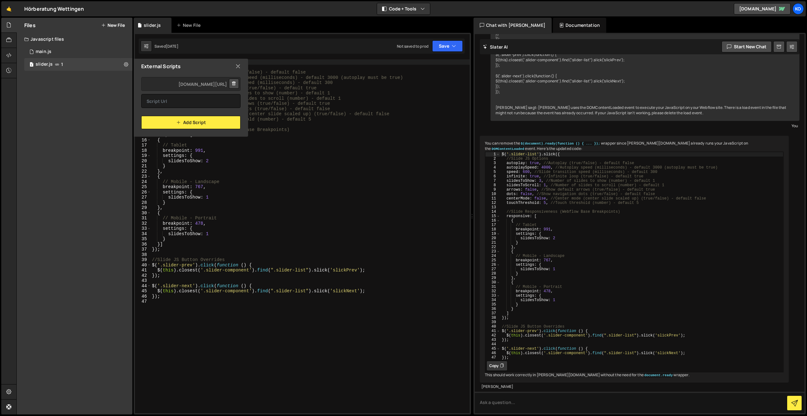
click at [237, 63] on icon at bounding box center [238, 66] width 5 height 7
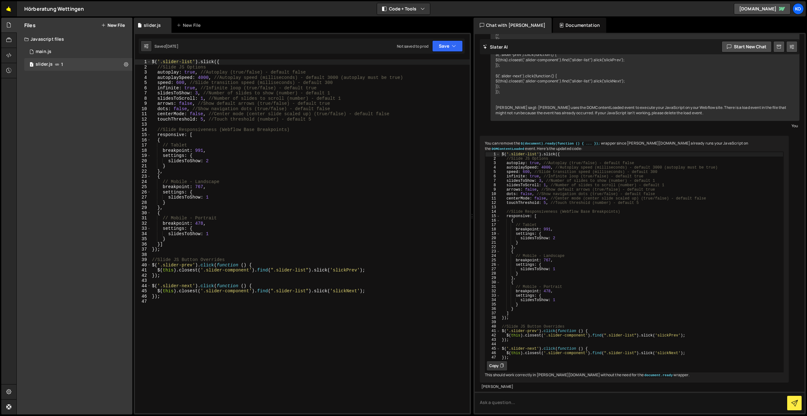
click at [10, 9] on link "🤙" at bounding box center [8, 8] width 15 height 15
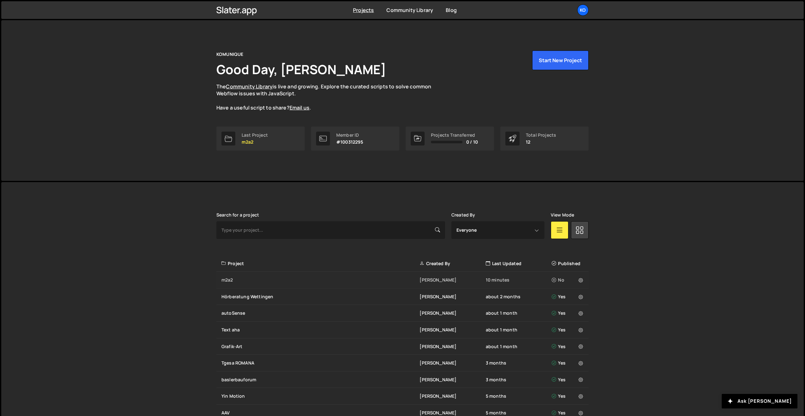
click at [235, 278] on div "m2a2" at bounding box center [320, 280] width 198 height 6
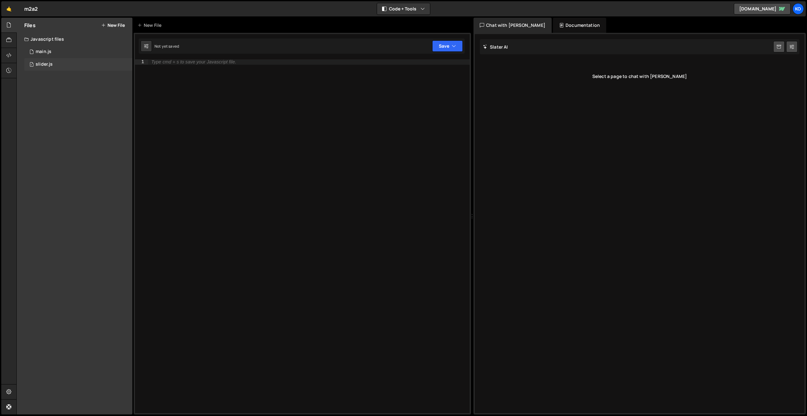
click at [47, 61] on div "1 slider.js 0" at bounding box center [78, 64] width 108 height 13
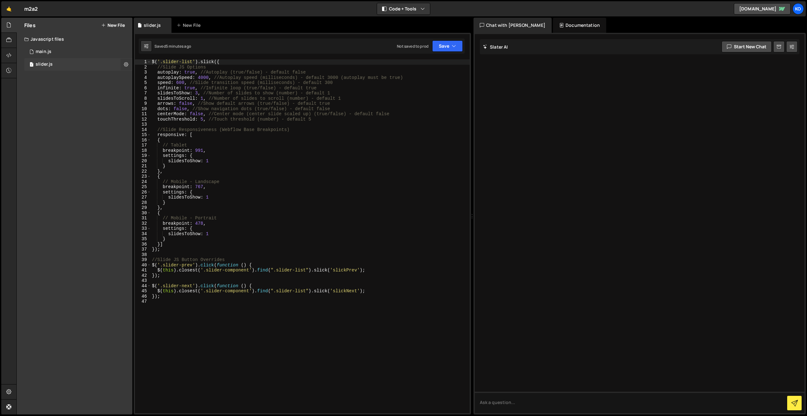
click at [126, 63] on icon at bounding box center [126, 64] width 4 height 6
click at [157, 86] on button "Edit External Scripts" at bounding box center [165, 90] width 62 height 13
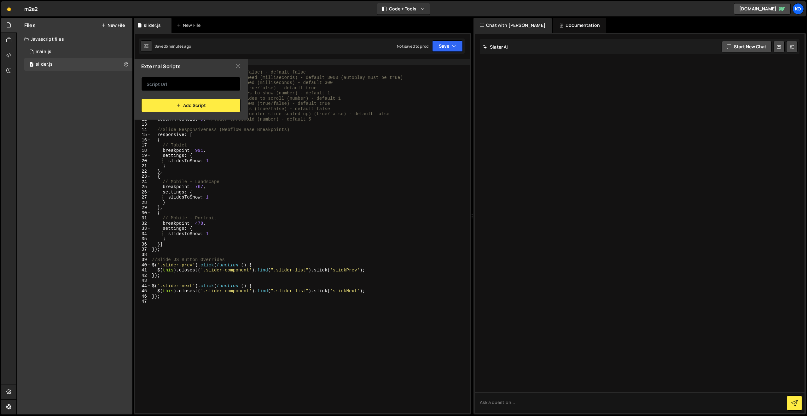
click at [154, 81] on input "text" at bounding box center [190, 84] width 99 height 14
paste input "https://cdn.jsdelivr.net/npm/slick-carousel@1.8.1/slick/slick.min.js"
type input "https://cdn.jsdelivr.net/npm/slick-carousel@1.8.1/slick/slick.min.js"
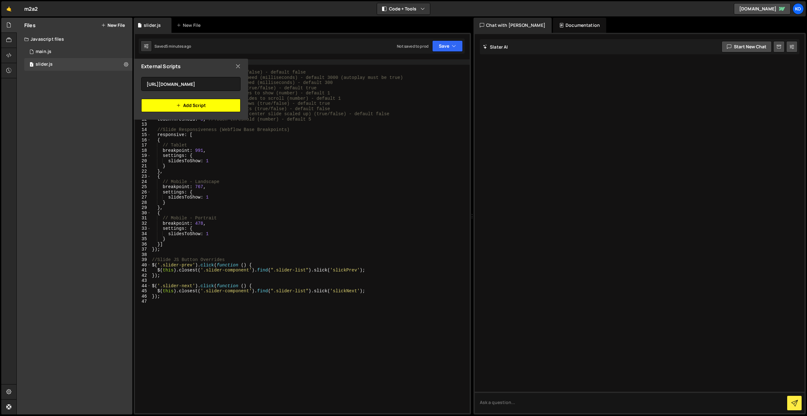
click at [183, 103] on button "Add Script" at bounding box center [190, 105] width 99 height 13
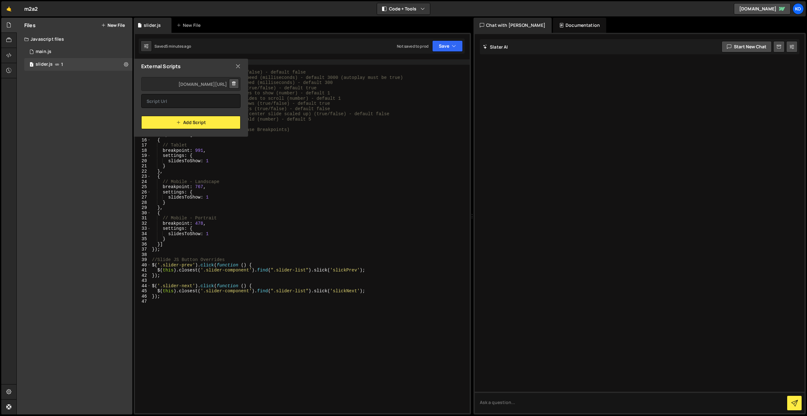
click at [223, 70] on div "External Scripts" at bounding box center [191, 66] width 114 height 15
click at [239, 67] on icon at bounding box center [238, 66] width 5 height 7
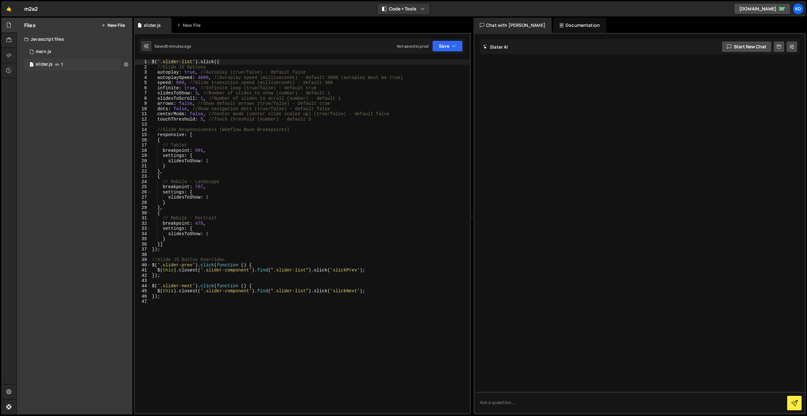
click at [130, 63] on button at bounding box center [125, 64] width 11 height 11
click at [164, 90] on button "Edit External Scripts" at bounding box center [165, 90] width 62 height 13
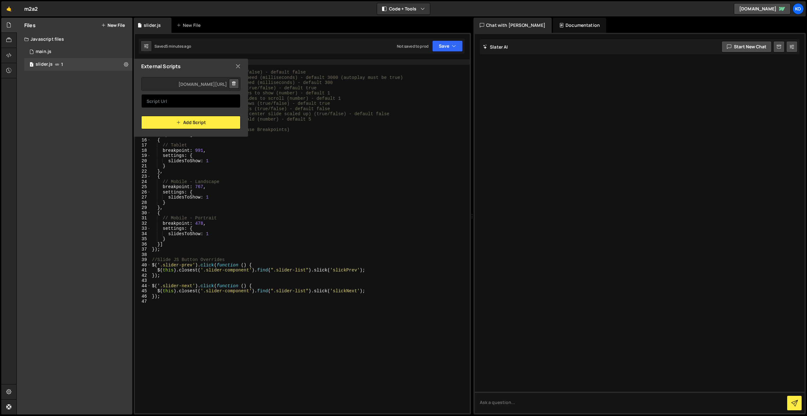
click at [157, 98] on input "text" at bounding box center [190, 101] width 99 height 14
click at [115, 126] on div "Files New File Javascript files 1 main.js 0 1 slider.js 1 CSS files Copy share …" at bounding box center [75, 216] width 116 height 396
click at [241, 63] on div "External Scripts" at bounding box center [191, 66] width 114 height 15
click at [239, 65] on icon at bounding box center [238, 66] width 5 height 7
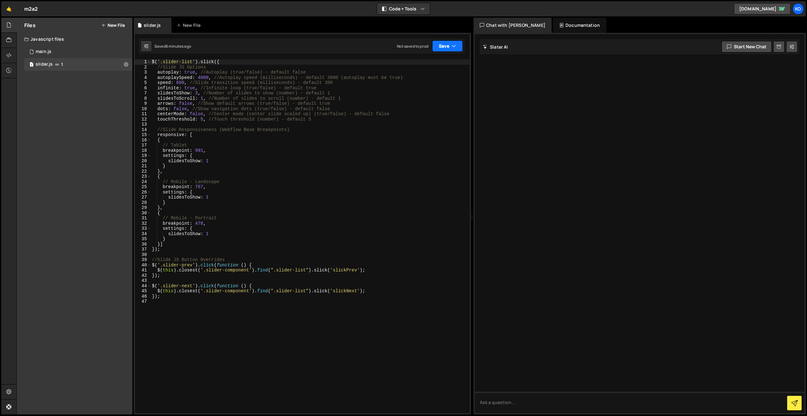
click at [451, 46] on button "Save" at bounding box center [447, 45] width 31 height 11
click at [428, 62] on div "Save to Staging S" at bounding box center [427, 61] width 66 height 6
drag, startPoint x: 198, startPoint y: 93, endPoint x: 201, endPoint y: 104, distance: 11.4
click at [199, 95] on div "$ ( '.slider-list' ) . slick ({ //Slide JS Options autoplay : true , //Autoplay…" at bounding box center [310, 241] width 319 height 364
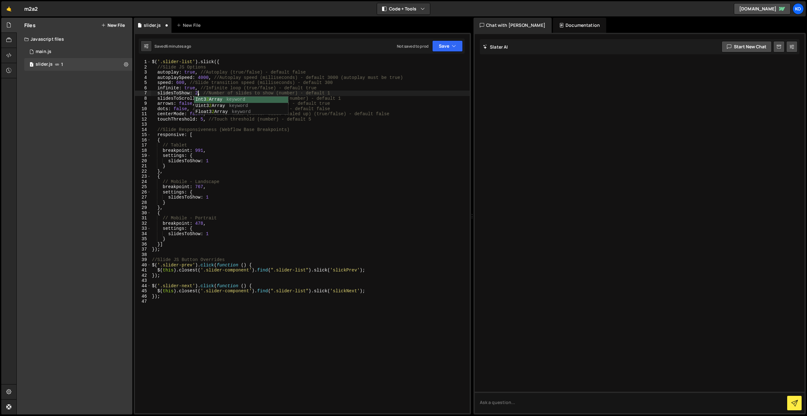
click at [261, 169] on div "$ ( '.slider-list' ) . slick ({ //Slide JS Options autoplay : true , //Autoplay…" at bounding box center [310, 241] width 319 height 364
type textarea "},"
click at [442, 50] on button "Save" at bounding box center [447, 45] width 31 height 11
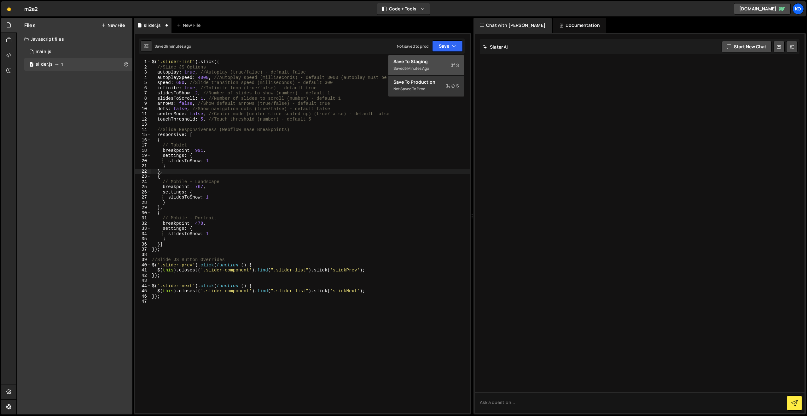
click at [413, 68] on div "6 minutes ago" at bounding box center [417, 68] width 25 height 5
click at [10, 7] on link "🤙" at bounding box center [8, 8] width 15 height 15
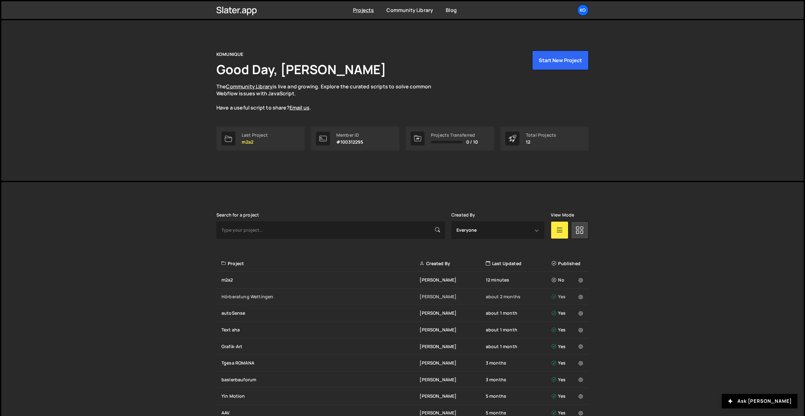
click at [234, 303] on div "Hörberatung Wettingen [PERSON_NAME] about 2 months Yes" at bounding box center [402, 296] width 372 height 17
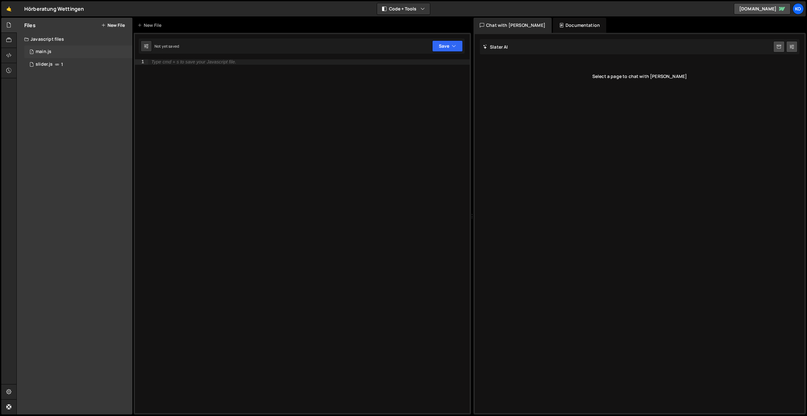
click at [34, 51] on div "1 main.js 0" at bounding box center [78, 51] width 108 height 13
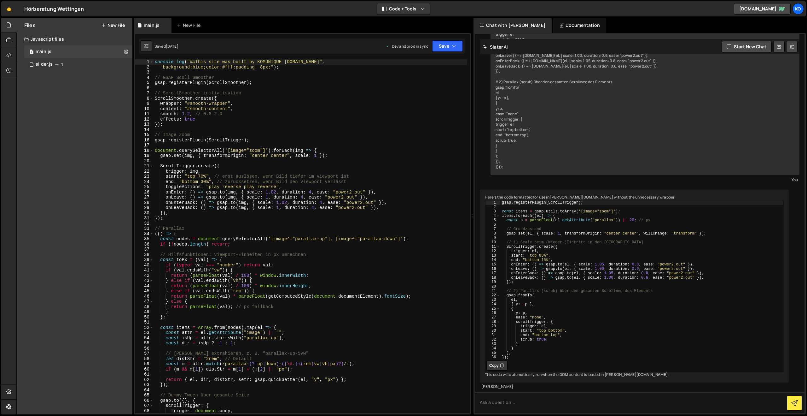
scroll to position [621, 0]
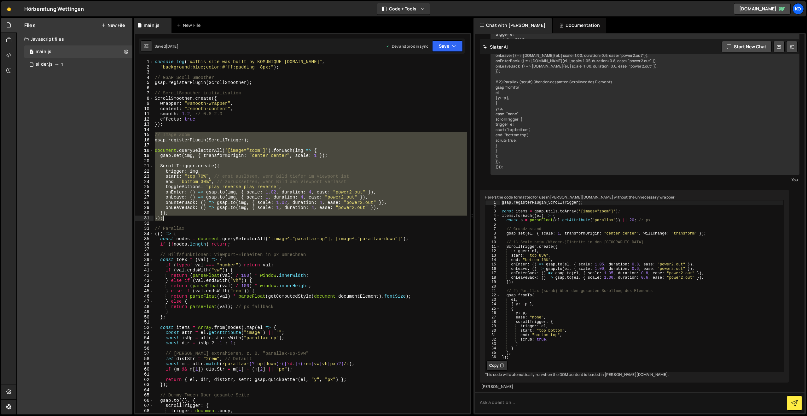
drag, startPoint x: 154, startPoint y: 136, endPoint x: 212, endPoint y: 220, distance: 102.2
click at [212, 220] on div "console . log ( "%cThis site was built by KOMUNIQUE [DOMAIN_NAME]" , "backgroun…" at bounding box center [311, 241] width 314 height 364
type textarea "}); });"
click at [7, 7] on link "🤙" at bounding box center [8, 8] width 15 height 15
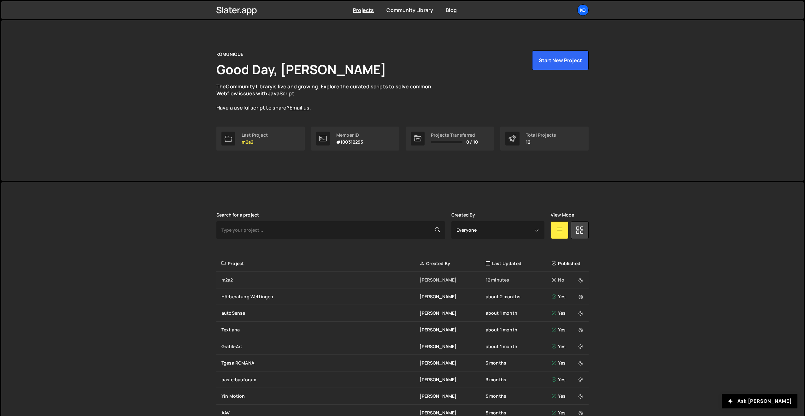
click at [243, 280] on div "m2a2" at bounding box center [320, 280] width 198 height 6
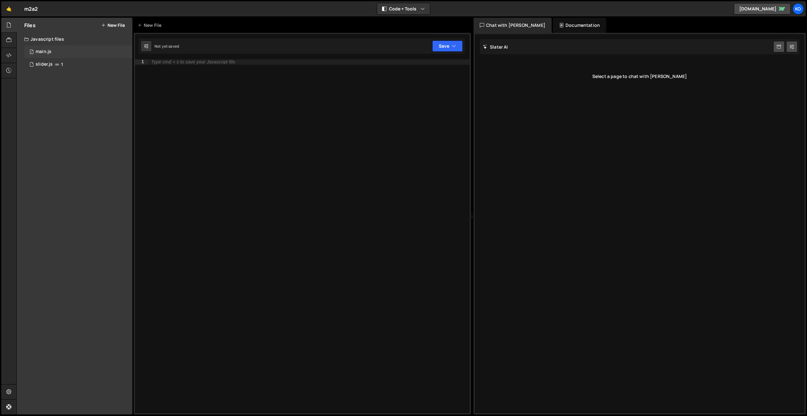
click at [34, 49] on div "1 main.js 0" at bounding box center [78, 51] width 108 height 13
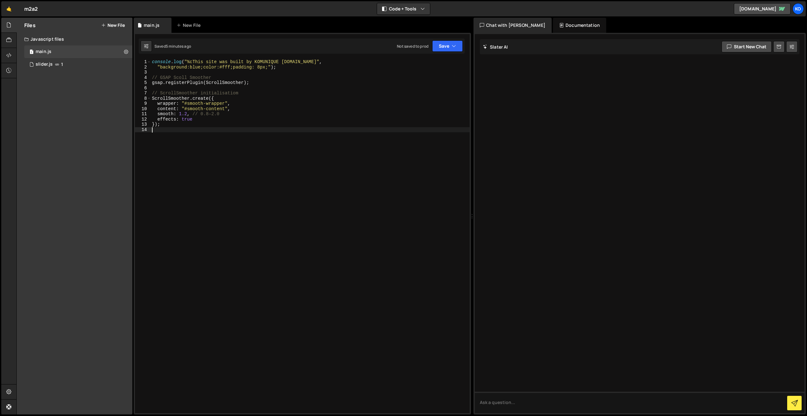
click at [172, 134] on div "console . log ( "%cThis site was built by KOMUNIQUE [DOMAIN_NAME]" , "backgroun…" at bounding box center [310, 241] width 319 height 364
paste textarea "});"
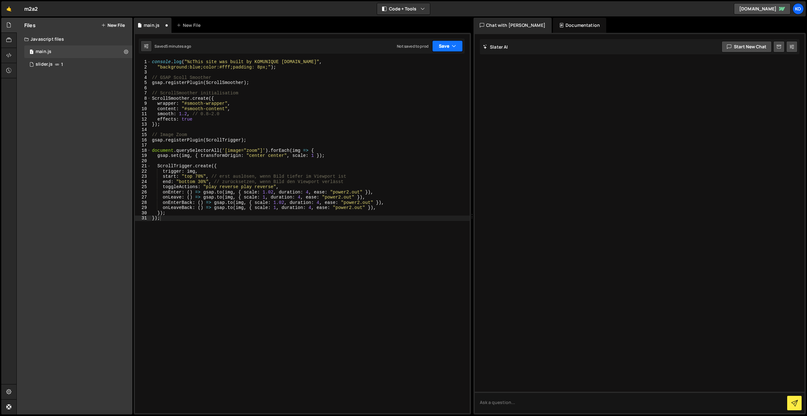
click at [447, 43] on button "Save" at bounding box center [447, 45] width 31 height 11
drag, startPoint x: 415, startPoint y: 67, endPoint x: 252, endPoint y: 43, distance: 164.5
click at [413, 66] on div "5 minutes ago" at bounding box center [417, 68] width 25 height 5
click at [191, 136] on div "console . log ( "%cThis site was built by KOMUNIQUE [DOMAIN_NAME]" , "backgroun…" at bounding box center [310, 241] width 319 height 364
click at [272, 192] on div "console . log ( "%cThis site was built by KOMUNIQUE [DOMAIN_NAME]" , "backgroun…" at bounding box center [310, 241] width 319 height 364
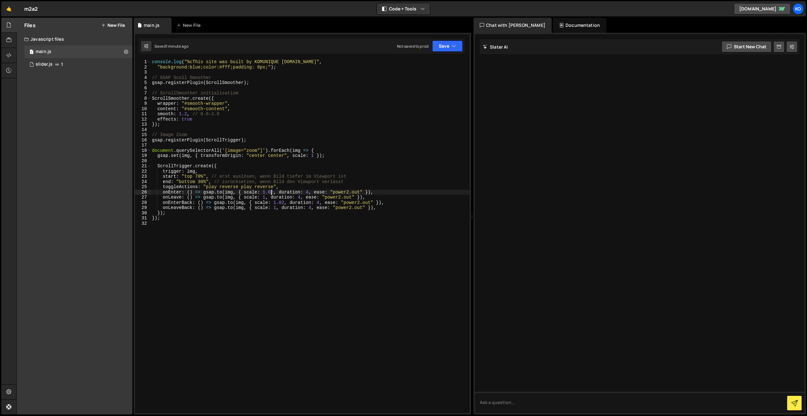
drag, startPoint x: 273, startPoint y: 191, endPoint x: 277, endPoint y: 195, distance: 4.5
click at [273, 191] on div "console . log ( "%cThis site was built by KOMUNIQUE [DOMAIN_NAME]" , "backgroun…" at bounding box center [310, 241] width 319 height 364
click at [309, 192] on div "console . log ( "%cThis site was built by KOMUNIQUE [DOMAIN_NAME]" , "backgroun…" at bounding box center [310, 241] width 319 height 364
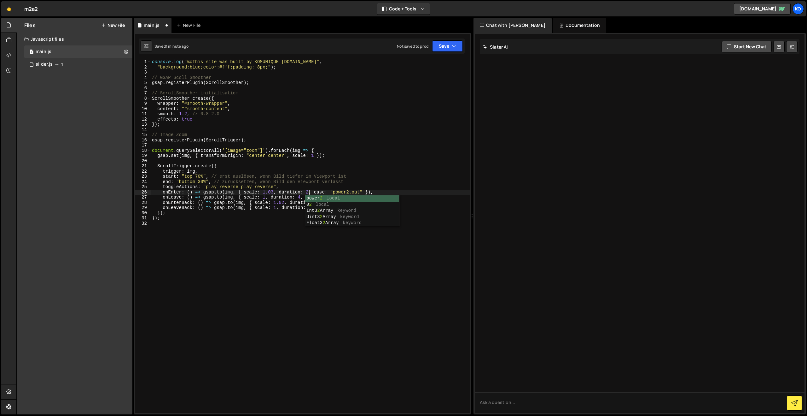
click at [290, 193] on div "console . log ( "%cThis site was built by KOMUNIQUE [DOMAIN_NAME]" , "backgroun…" at bounding box center [310, 241] width 319 height 364
click at [301, 196] on div "console . log ( "%cThis site was built by KOMUNIQUE [DOMAIN_NAME]" , "backgroun…" at bounding box center [310, 241] width 319 height 364
click at [285, 202] on div "console . log ( "%cThis site was built by KOMUNIQUE [DOMAIN_NAME]" , "backgroun…" at bounding box center [310, 241] width 319 height 364
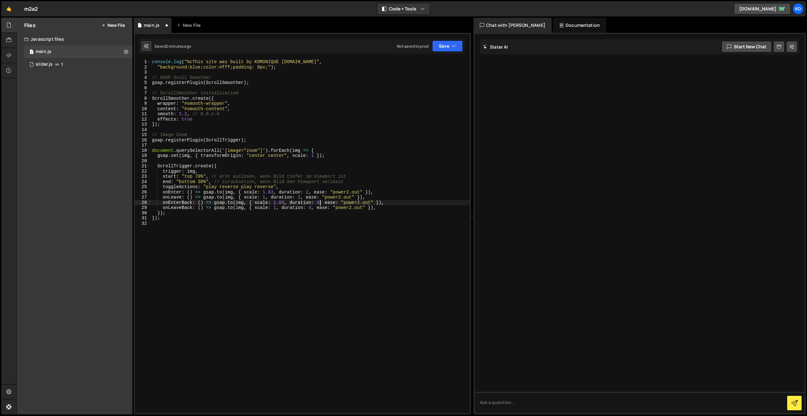
drag, startPoint x: 320, startPoint y: 203, endPoint x: 324, endPoint y: 213, distance: 10.6
click at [320, 203] on div "console . log ( "%cThis site was built by KOMUNIQUE [DOMAIN_NAME]" , "backgroun…" at bounding box center [310, 241] width 319 height 364
type textarea "onEnterBack: () => [DOMAIN_NAME](img, { scale: 1.03, duration: 2, ease: "power2…"
click at [302, 232] on div "console . log ( "%cThis site was built by KOMUNIQUE [DOMAIN_NAME]" , "backgroun…" at bounding box center [310, 241] width 319 height 364
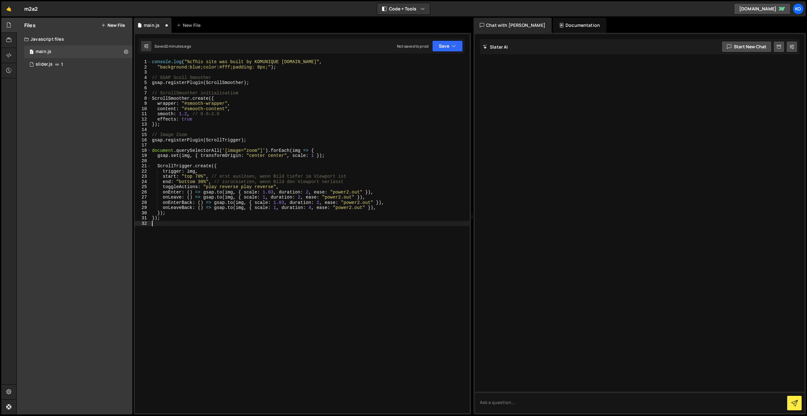
scroll to position [0, 0]
click at [311, 208] on div "console . log ( "%cThis site was built by KOMUNIQUE [DOMAIN_NAME]" , "backgroun…" at bounding box center [310, 241] width 319 height 364
type textarea "onLeaveBack: () => [DOMAIN_NAME](img, { scale: 1, duration: 2, ease: "power2.ou…"
drag, startPoint x: 203, startPoint y: 247, endPoint x: 222, endPoint y: 225, distance: 29.1
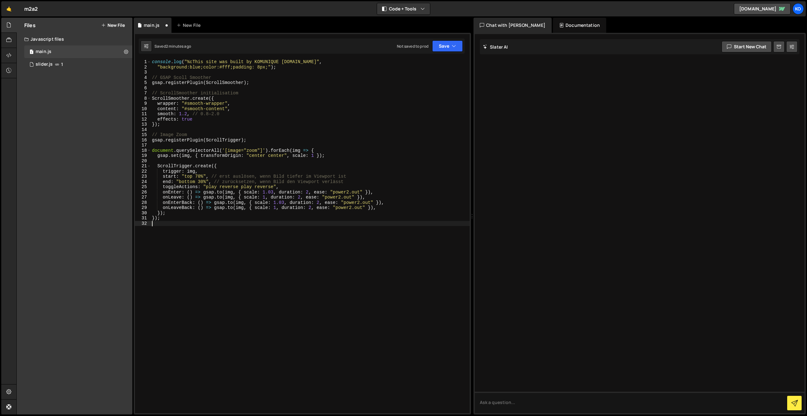
click at [204, 246] on div "console . log ( "%cThis site was built by KOMUNIQUE [DOMAIN_NAME]" , "backgroun…" at bounding box center [310, 241] width 319 height 364
click at [446, 46] on button "Save" at bounding box center [447, 45] width 31 height 11
click at [419, 63] on div "Save to Staging S" at bounding box center [427, 61] width 66 height 6
click at [440, 44] on button "Save" at bounding box center [447, 45] width 31 height 11
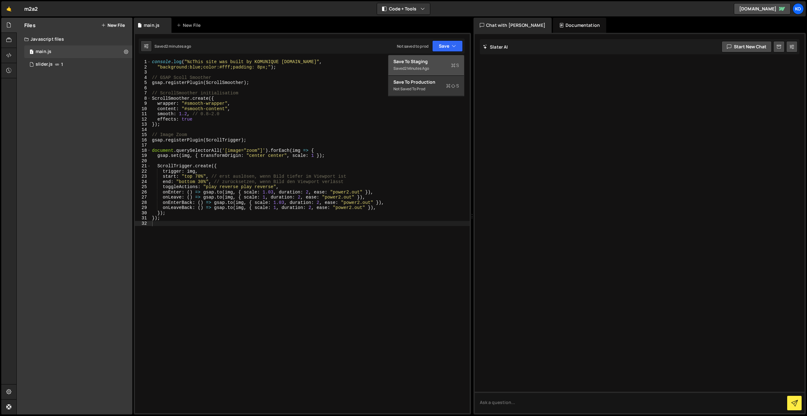
click at [432, 62] on div "Save to Staging S" at bounding box center [427, 61] width 66 height 6
click at [303, 153] on div "console . log ( "%cThis site was built by KOMUNIQUE [DOMAIN_NAME]" , "backgroun…" at bounding box center [310, 241] width 319 height 364
click at [310, 192] on div "console . log ( "%cThis site was built by KOMUNIQUE [DOMAIN_NAME]" , "backgroun…" at bounding box center [310, 241] width 319 height 364
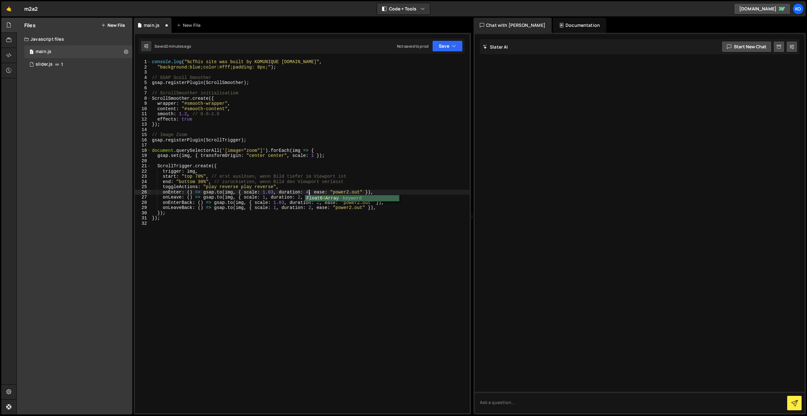
click at [302, 196] on div "console . log ( "%cThis site was built by KOMUNIQUE [DOMAIN_NAME]" , "backgroun…" at bounding box center [310, 241] width 319 height 364
click at [277, 210] on div "console . log ( "%cThis site was built by KOMUNIQUE [DOMAIN_NAME]" , "backgroun…" at bounding box center [310, 241] width 319 height 364
click at [319, 201] on div "console . log ( "%cThis site was built by KOMUNIQUE [DOMAIN_NAME]" , "backgroun…" at bounding box center [310, 241] width 319 height 364
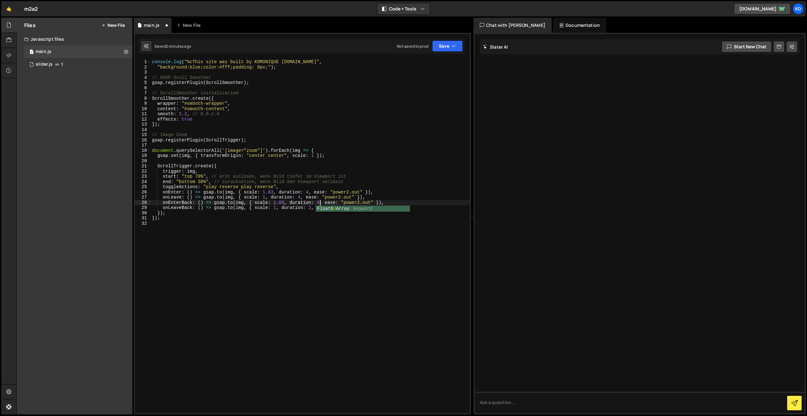
click at [313, 208] on div "console . log ( "%cThis site was built by KOMUNIQUE [DOMAIN_NAME]" , "backgroun…" at bounding box center [310, 241] width 319 height 364
click at [272, 192] on div "console . log ( "%cThis site was built by KOMUNIQUE [DOMAIN_NAME]" , "backgroun…" at bounding box center [310, 241] width 319 height 364
click at [273, 192] on div "console . log ( "%cThis site was built by KOMUNIQUE [DOMAIN_NAME]" , "backgroun…" at bounding box center [310, 241] width 319 height 364
type textarea "onEnter: () => [DOMAIN_NAME](img, { scale: 1.1, duration: 4, ease: "power2.out"…"
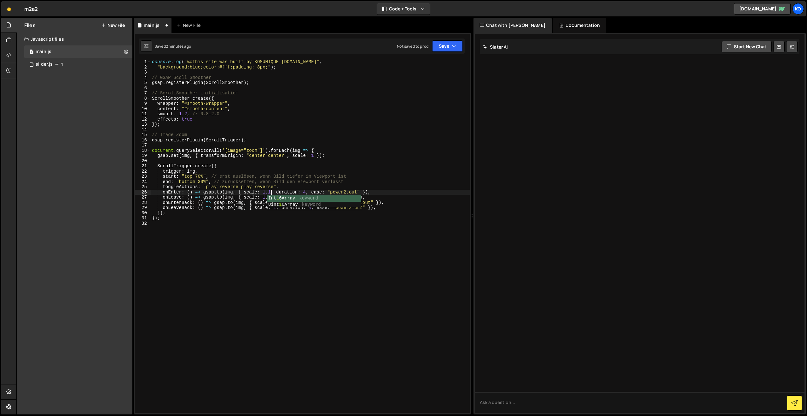
scroll to position [0, 9]
click at [288, 236] on div "console . log ( "%cThis site was built by KOMUNIQUE [DOMAIN_NAME]" , "backgroun…" at bounding box center [310, 241] width 319 height 364
click at [284, 200] on div "console . log ( "%cThis site was built by KOMUNIQUE [DOMAIN_NAME]" , "backgroun…" at bounding box center [310, 241] width 319 height 364
click at [284, 203] on div "console . log ( "%cThis site was built by KOMUNIQUE [DOMAIN_NAME]" , "backgroun…" at bounding box center [310, 241] width 319 height 364
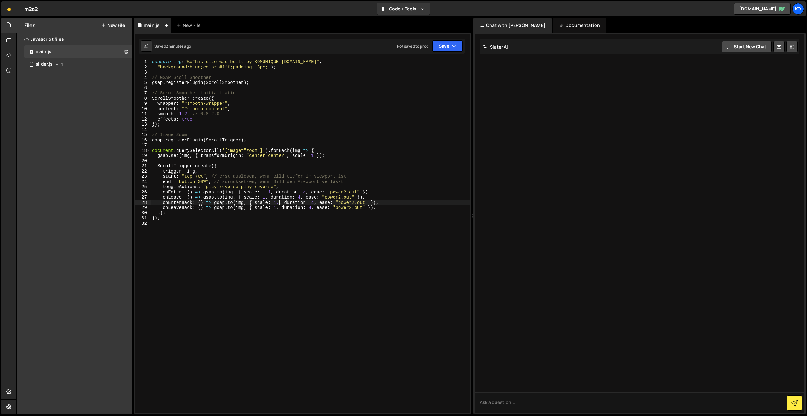
scroll to position [0, 9]
click at [438, 44] on button "Save" at bounding box center [447, 45] width 31 height 11
click at [425, 66] on div "2 minutes ago" at bounding box center [417, 68] width 25 height 5
click at [302, 149] on div "console . log ( "%cThis site was built by KOMUNIQUE [DOMAIN_NAME]" , "backgroun…" at bounding box center [310, 241] width 319 height 364
click at [303, 190] on div "console . log ( "%cThis site was built by KOMUNIQUE [DOMAIN_NAME]" , "backgroun…" at bounding box center [310, 241] width 319 height 364
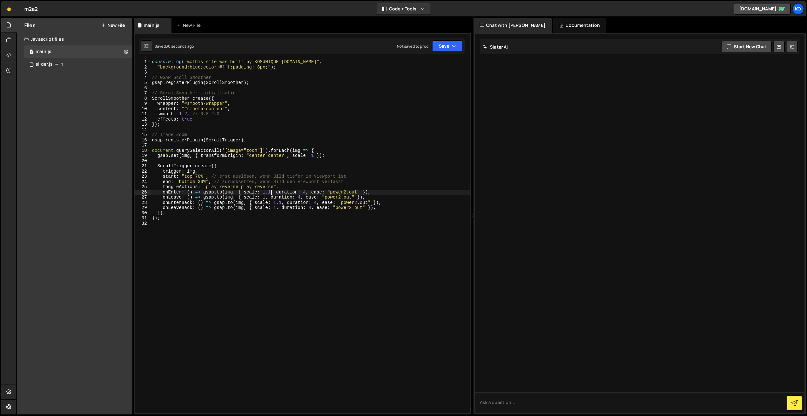
click at [272, 192] on div "console . log ( "%cThis site was built by KOMUNIQUE [DOMAIN_NAME]" , "backgroun…" at bounding box center [310, 241] width 319 height 364
click at [282, 202] on div "console . log ( "%cThis site was built by KOMUNIQUE [DOMAIN_NAME]" , "backgroun…" at bounding box center [310, 241] width 319 height 364
click at [438, 49] on button "Save" at bounding box center [447, 45] width 31 height 11
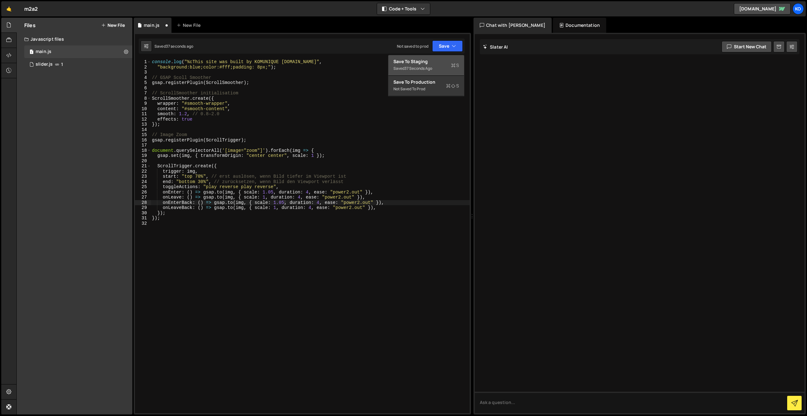
click at [423, 68] on div "37 seconds ago" at bounding box center [419, 68] width 28 height 5
type textarea "});"
click at [340, 214] on div "console . log ( "%cThis site was built by KOMUNIQUE [DOMAIN_NAME]" , "backgroun…" at bounding box center [310, 241] width 319 height 364
click at [232, 221] on div "console . log ( "%cThis site was built by KOMUNIQUE [DOMAIN_NAME]" , "backgroun…" at bounding box center [310, 241] width 319 height 364
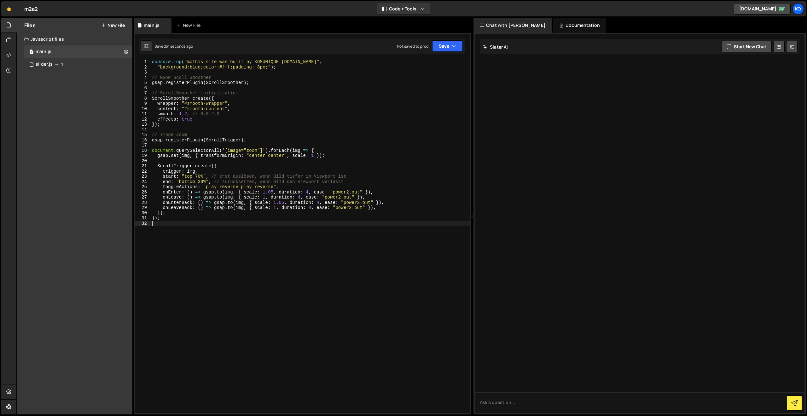
scroll to position [0, 0]
click at [182, 220] on div "console . log ( "%cThis site was built by KOMUNIQUE [DOMAIN_NAME]" , "backgroun…" at bounding box center [310, 241] width 319 height 364
click at [198, 213] on div "console . log ( "%cThis site was built by KOMUNIQUE [DOMAIN_NAME]" , "backgroun…" at bounding box center [310, 241] width 319 height 364
type textarea "});"
click at [172, 223] on div "console . log ( "%cThis site was built by KOMUNIQUE [DOMAIN_NAME]" , "backgroun…" at bounding box center [310, 241] width 319 height 364
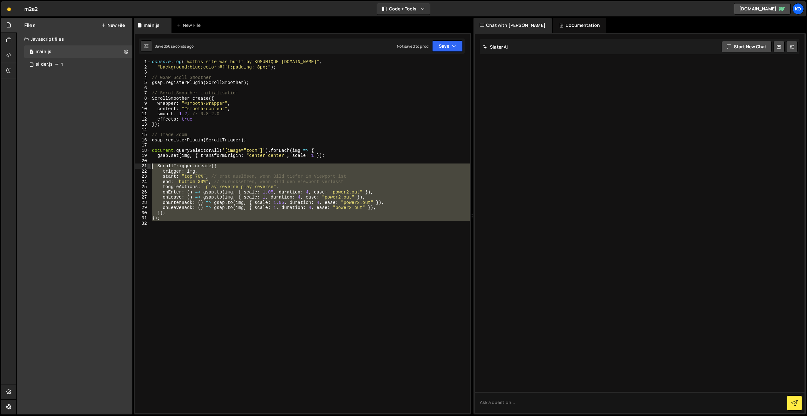
drag, startPoint x: 172, startPoint y: 221, endPoint x: 147, endPoint y: 167, distance: 59.3
click at [146, 165] on div "1 2 3 4 5 6 7 8 9 10 11 12 13 14 15 16 17 18 19 20 21 22 23 24 25 26 27 28 29 3…" at bounding box center [302, 236] width 335 height 354
type textarea "ScrollTrigger.create({ trigger: img,"
click at [157, 226] on div "console . log ( "%cThis site was built by KOMUNIQUE [DOMAIN_NAME]" , "backgroun…" at bounding box center [310, 236] width 319 height 354
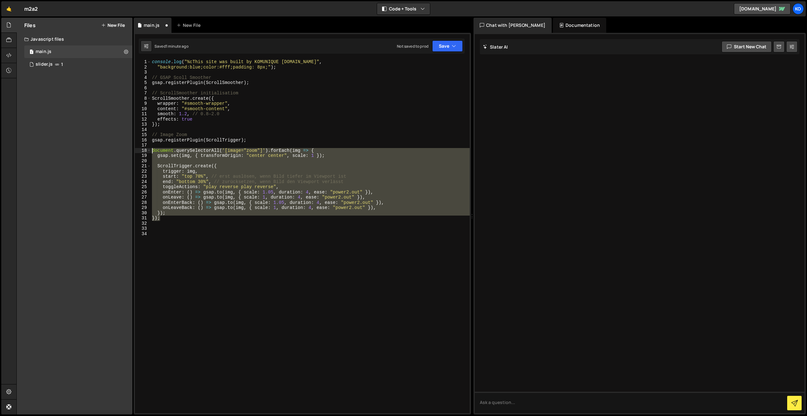
drag, startPoint x: 164, startPoint y: 219, endPoint x: 138, endPoint y: 149, distance: 75.0
click at [138, 149] on div "1 2 3 4 5 6 7 8 9 10 11 12 13 14 15 16 17 18 19 20 21 22 23 24 25 26 27 28 29 3…" at bounding box center [302, 236] width 335 height 354
type textarea "document.querySelectorAll('[image="zoom"]').forEach(img => { gsap.set(img, { tr…"
click at [160, 234] on div "console . log ( "%cThis site was built by KOMUNIQUE [DOMAIN_NAME]" , "backgroun…" at bounding box center [310, 241] width 319 height 364
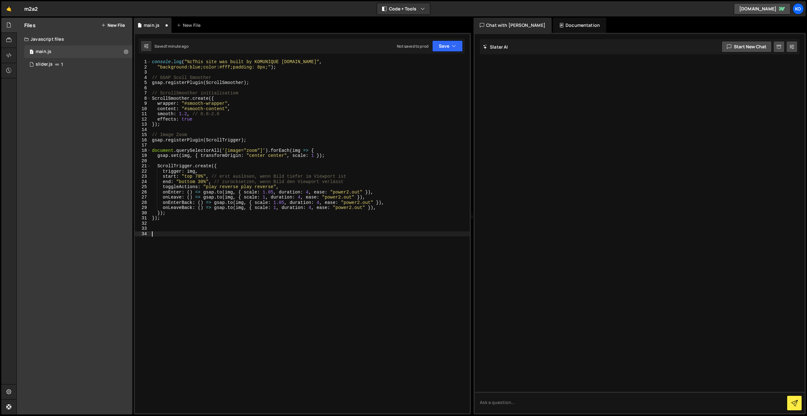
paste textarea "});"
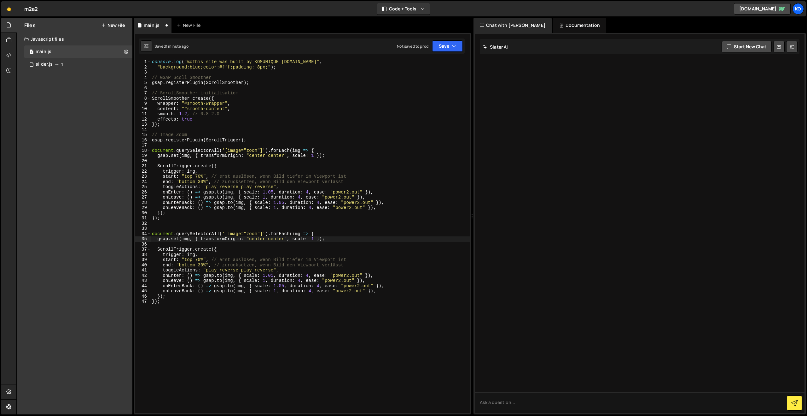
click at [255, 236] on div "console . log ( "%cThis site was built by KOMUNIQUE [DOMAIN_NAME]" , "backgroun…" at bounding box center [310, 241] width 319 height 364
click at [259, 234] on div "console . log ( "%cThis site was built by KOMUNIQUE [DOMAIN_NAME]" , "backgroun…" at bounding box center [310, 241] width 319 height 364
click at [309, 275] on div "console . log ( "%cThis site was built by KOMUNIQUE [DOMAIN_NAME]" , "backgroun…" at bounding box center [310, 241] width 319 height 364
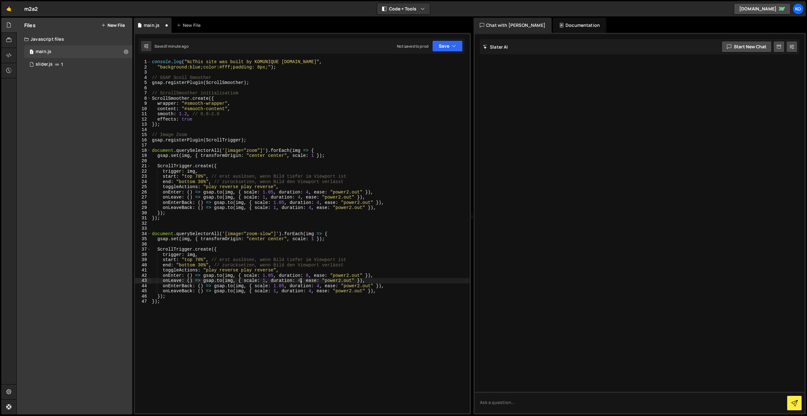
click at [302, 281] on div "console . log ( "%cThis site was built by KOMUNIQUE [DOMAIN_NAME]" , "backgroun…" at bounding box center [310, 241] width 319 height 364
click at [302, 269] on div "console . log ( "%cThis site was built by KOMUNIQUE [DOMAIN_NAME]" , "backgroun…" at bounding box center [310, 241] width 319 height 364
click at [318, 287] on div "console . log ( "%cThis site was built by KOMUNIQUE [DOMAIN_NAME]" , "backgroun…" at bounding box center [310, 241] width 319 height 364
click at [319, 286] on div "console . log ( "%cThis site was built by KOMUNIQUE [DOMAIN_NAME]" , "backgroun…" at bounding box center [310, 241] width 319 height 364
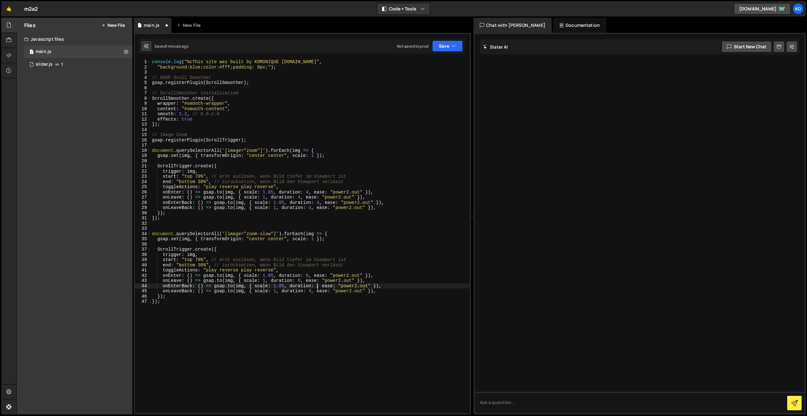
scroll to position [0, 12]
click at [301, 281] on div "console . log ( "%cThis site was built by KOMUNIQUE [DOMAIN_NAME]" , "backgroun…" at bounding box center [310, 241] width 319 height 364
click at [313, 292] on div "console . log ( "%cThis site was built by KOMUNIQUE [DOMAIN_NAME]" , "backgroun…" at bounding box center [310, 241] width 319 height 364
drag, startPoint x: 273, startPoint y: 273, endPoint x: 279, endPoint y: 289, distance: 17.0
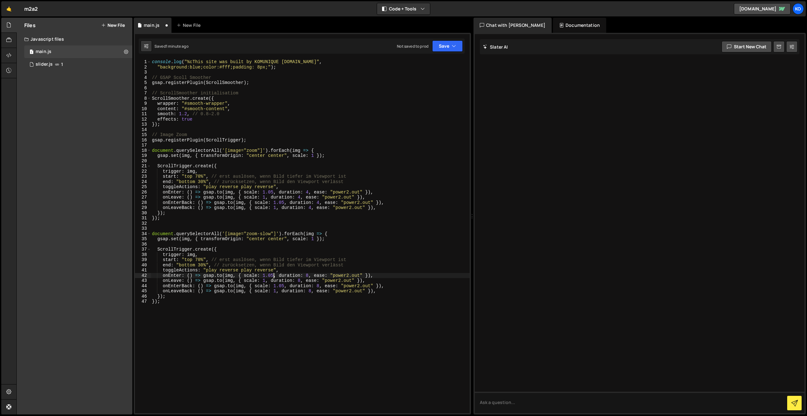
click at [273, 274] on div "console . log ( "%cThis site was built by KOMUNIQUE [DOMAIN_NAME]" , "backgroun…" at bounding box center [310, 241] width 319 height 364
click at [283, 286] on div "console . log ( "%cThis site was built by KOMUNIQUE [DOMAIN_NAME]" , "backgroun…" at bounding box center [310, 241] width 319 height 364
click at [284, 285] on div "console . log ( "%cThis site was built by KOMUNIQUE [DOMAIN_NAME]" , "backgroun…" at bounding box center [310, 241] width 319 height 364
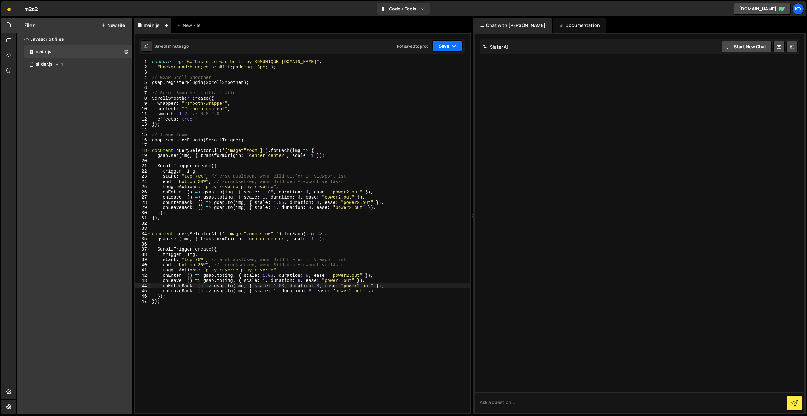
click at [441, 47] on button "Save" at bounding box center [447, 45] width 31 height 11
click at [432, 62] on div "Save to Staging S" at bounding box center [427, 61] width 66 height 6
click at [457, 48] on button "Save" at bounding box center [447, 45] width 31 height 11
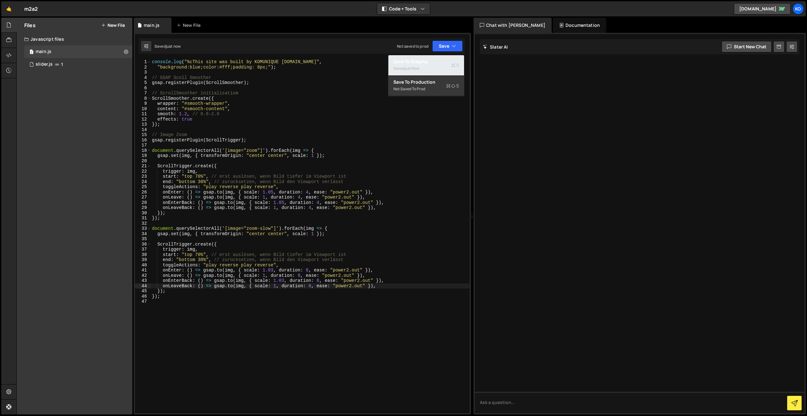
click at [432, 67] on div "Saved just now" at bounding box center [427, 69] width 66 height 8
click at [344, 271] on div "console . log ( "%cThis site was built by KOMUNIQUE [DOMAIN_NAME]" , "backgroun…" at bounding box center [310, 241] width 319 height 364
click at [310, 268] on div "console . log ( "%cThis site was built by KOMUNIQUE [DOMAIN_NAME]" , "backgroun…" at bounding box center [310, 241] width 319 height 364
click at [320, 280] on div "console . log ( "%cThis site was built by KOMUNIQUE [DOMAIN_NAME]" , "backgroun…" at bounding box center [310, 241] width 319 height 364
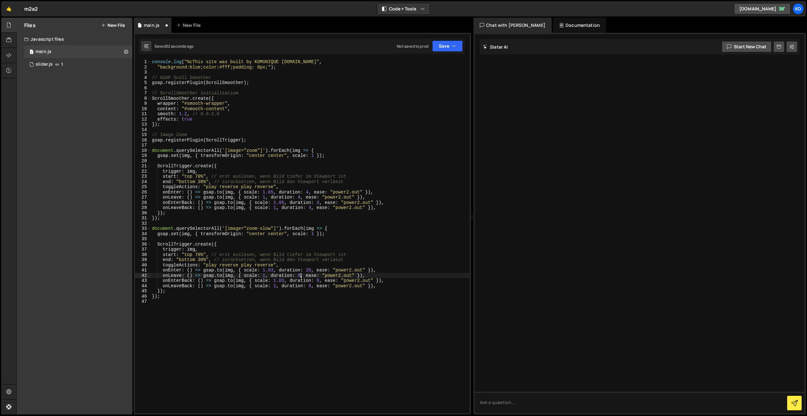
click at [302, 275] on div "console . log ( "%cThis site was built by KOMUNIQUE [DOMAIN_NAME]" , "backgroun…" at bounding box center [310, 241] width 319 height 364
click at [321, 279] on div "console . log ( "%cThis site was built by KOMUNIQUE [DOMAIN_NAME]" , "backgroun…" at bounding box center [310, 241] width 319 height 364
click at [311, 286] on div "console . log ( "%cThis site was built by KOMUNIQUE [DOMAIN_NAME]" , "backgroun…" at bounding box center [310, 241] width 319 height 364
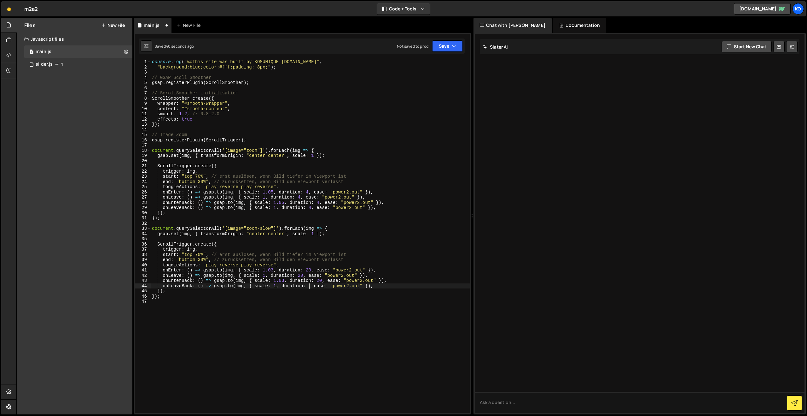
scroll to position [0, 11]
click at [448, 48] on button "Save" at bounding box center [447, 45] width 31 height 11
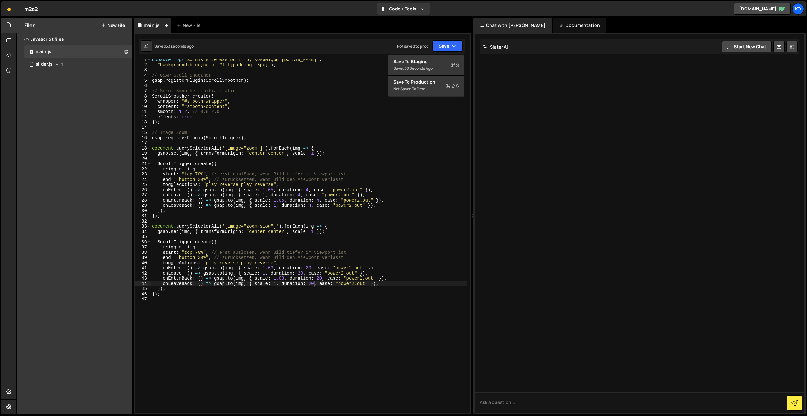
click at [364, 278] on div "console . log ( "%cThis site was built by KOMUNIQUE [DOMAIN_NAME]" , "backgroun…" at bounding box center [309, 239] width 317 height 364
click at [439, 46] on button "Save" at bounding box center [447, 45] width 31 height 11
click at [423, 67] on div "56 seconds ago" at bounding box center [419, 68] width 28 height 5
click at [344, 203] on div "console . log ( "%cThis site was built by KOMUNIQUE [DOMAIN_NAME]" , "backgroun…" at bounding box center [309, 239] width 317 height 364
click at [271, 187] on div "console . log ( "%cThis site was built by KOMUNIQUE [DOMAIN_NAME]" , "backgroun…" at bounding box center [309, 239] width 317 height 364
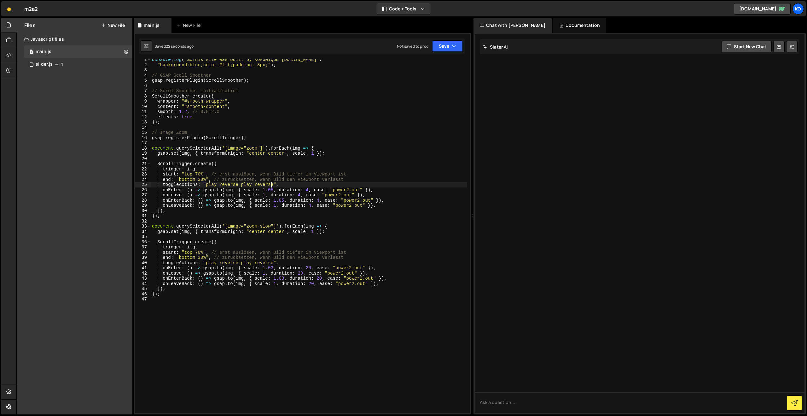
scroll to position [0, 9]
click at [237, 175] on div "console . log ( "%cThis site was built by KOMUNIQUE [DOMAIN_NAME]" , "backgroun…" at bounding box center [309, 239] width 317 height 364
click at [223, 196] on div "console . log ( "%cThis site was built by KOMUNIQUE [DOMAIN_NAME]" , "backgroun…" at bounding box center [309, 239] width 317 height 364
type textarea "onLeave: () => [DOMAIN_NAME](img, { scale: 1, duration: 4, ease: "power2.out" }…"
click at [295, 160] on div "console . log ( "%cThis site was built by KOMUNIQUE [DOMAIN_NAME]" , "backgroun…" at bounding box center [309, 239] width 317 height 364
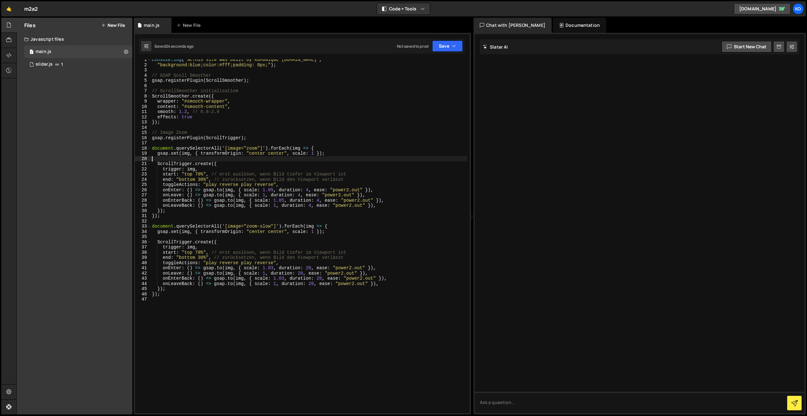
scroll to position [0, 0]
click at [296, 145] on div "console . log ( "%cThis site was built by KOMUNIQUE [DOMAIN_NAME]" , "backgroun…" at bounding box center [309, 239] width 317 height 364
drag, startPoint x: 329, startPoint y: 170, endPoint x: 331, endPoint y: 173, distance: 4.0
click at [329, 171] on div "console . log ( "%cThis site was built by KOMUNIQUE [DOMAIN_NAME]" , "backgroun…" at bounding box center [309, 239] width 317 height 364
click at [273, 268] on div "console . log ( "%cThis site was built by KOMUNIQUE [DOMAIN_NAME]" , "backgroun…" at bounding box center [309, 239] width 317 height 364
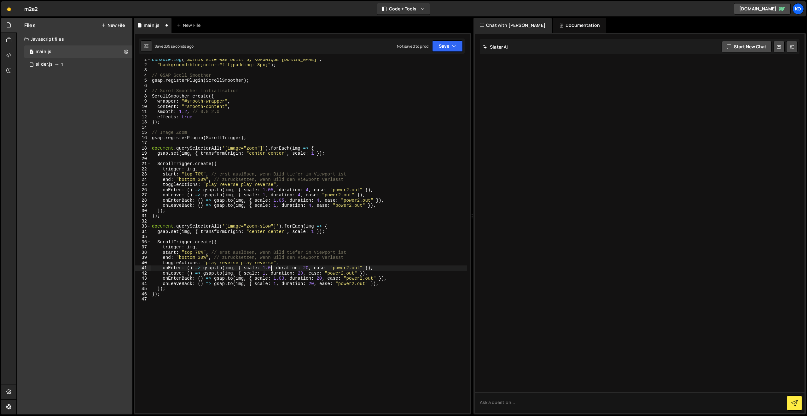
scroll to position [0, 8]
drag, startPoint x: 284, startPoint y: 278, endPoint x: 285, endPoint y: 288, distance: 10.2
click at [284, 278] on div "console . log ( "%cThis site was built by KOMUNIQUE [DOMAIN_NAME]" , "backgroun…" at bounding box center [309, 239] width 317 height 364
click at [309, 269] on div "console . log ( "%cThis site was built by KOMUNIQUE [DOMAIN_NAME]" , "backgroun…" at bounding box center [309, 239] width 317 height 364
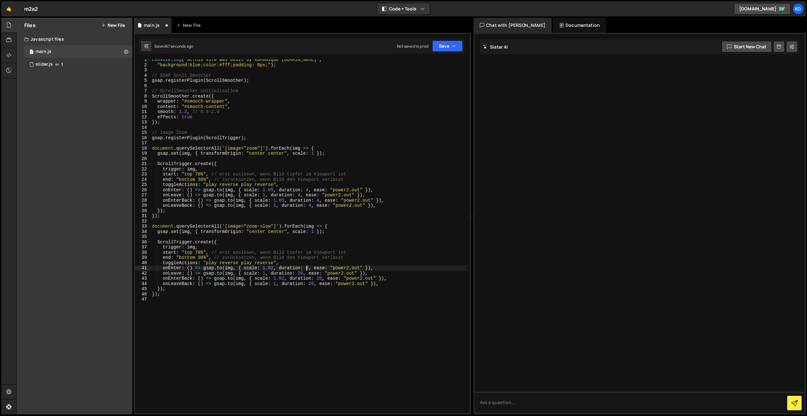
scroll to position [0, 11]
click at [302, 272] on div "console . log ( "%cThis site was built by KOMUNIQUE [DOMAIN_NAME]" , "backgroun…" at bounding box center [309, 239] width 317 height 364
click at [316, 286] on div "console . log ( "%cThis site was built by KOMUNIQUE [DOMAIN_NAME]" , "backgroun…" at bounding box center [309, 239] width 317 height 364
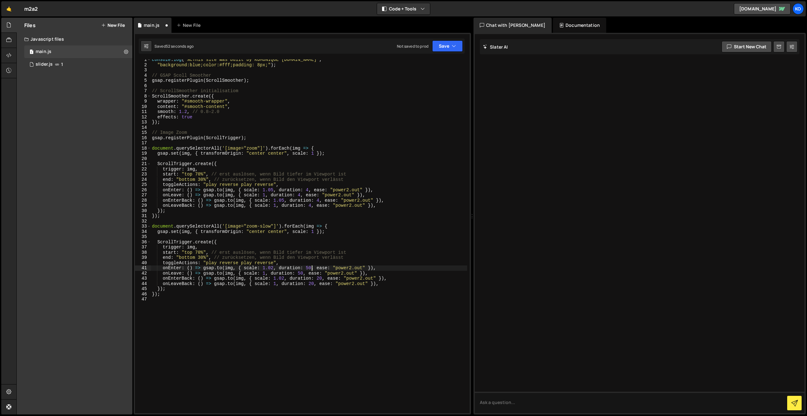
drag, startPoint x: 311, startPoint y: 267, endPoint x: 314, endPoint y: 276, distance: 9.0
click at [311, 268] on div "console . log ( "%cThis site was built by KOMUNIQUE [DOMAIN_NAME]" , "backgroun…" at bounding box center [309, 239] width 317 height 364
click at [303, 273] on div "console . log ( "%cThis site was built by KOMUNIQUE [DOMAIN_NAME]" , "backgroun…" at bounding box center [309, 239] width 317 height 364
click at [323, 277] on div "console . log ( "%cThis site was built by KOMUNIQUE [DOMAIN_NAME]" , "backgroun…" at bounding box center [309, 239] width 317 height 364
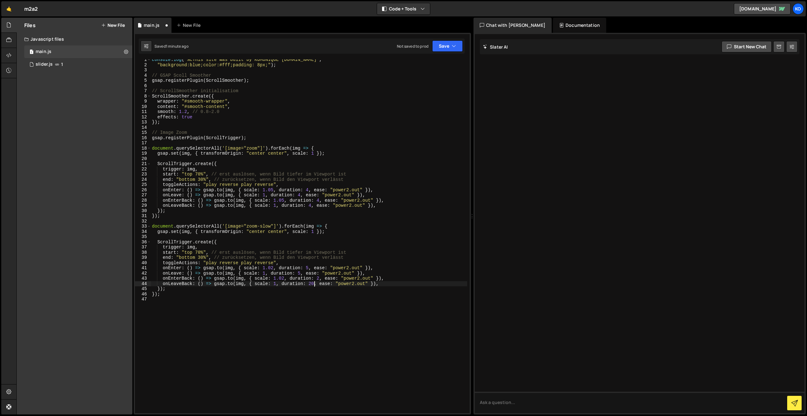
drag, startPoint x: 314, startPoint y: 283, endPoint x: 316, endPoint y: 288, distance: 5.3
click at [314, 283] on div "console . log ( "%cThis site was built by KOMUNIQUE [DOMAIN_NAME]" , "backgroun…" at bounding box center [309, 239] width 317 height 364
click at [445, 47] on button "Save" at bounding box center [447, 45] width 31 height 11
click at [431, 67] on div "Saved 1 minute ago" at bounding box center [427, 69] width 66 height 8
click at [309, 267] on div "console . log ( "%cThis site was built by KOMUNIQUE [DOMAIN_NAME]" , "backgroun…" at bounding box center [309, 239] width 317 height 364
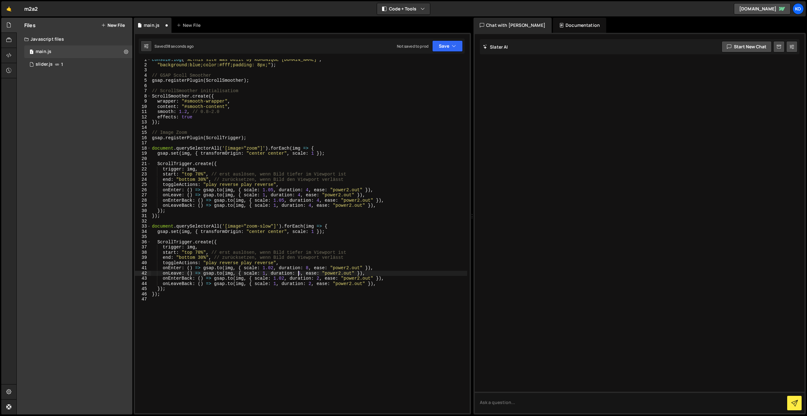
drag, startPoint x: 300, startPoint y: 274, endPoint x: 302, endPoint y: 278, distance: 4.7
click at [300, 274] on div "console . log ( "%cThis site was built by KOMUNIQUE [DOMAIN_NAME]" , "backgroun…" at bounding box center [309, 239] width 317 height 364
drag, startPoint x: 301, startPoint y: 275, endPoint x: 303, endPoint y: 281, distance: 6.2
click at [302, 277] on div "console . log ( "%cThis site was built by KOMUNIQUE [DOMAIN_NAME]" , "backgroun…" at bounding box center [309, 239] width 317 height 364
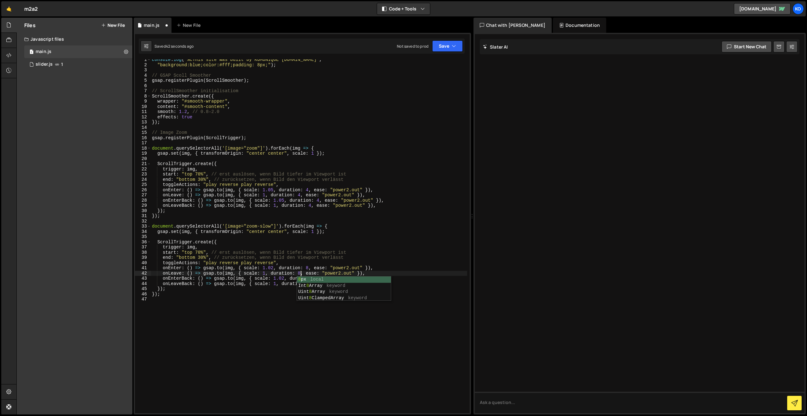
click at [286, 278] on div "console . log ( "%cThis site was built by KOMUNIQUE [DOMAIN_NAME]" , "backgroun…" at bounding box center [309, 239] width 317 height 364
click at [319, 278] on div "console . log ( "%cThis site was built by KOMUNIQUE [DOMAIN_NAME]" , "backgroun…" at bounding box center [309, 239] width 317 height 364
click at [311, 284] on div "console . log ( "%cThis site was built by KOMUNIQUE [DOMAIN_NAME]" , "backgroun…" at bounding box center [309, 239] width 317 height 364
click at [311, 284] on div "console . log ( "%cThis site was built by KOMUNIQUE [DOMAIN_NAME]" , "backgroun…" at bounding box center [309, 236] width 317 height 354
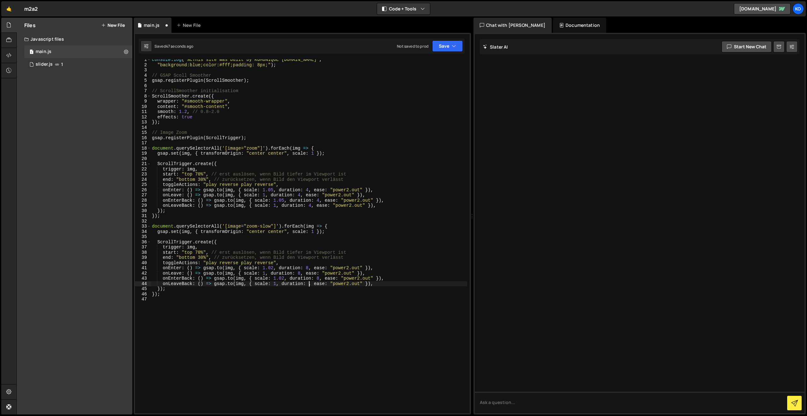
scroll to position [0, 11]
click at [442, 48] on button "Save" at bounding box center [447, 45] width 31 height 11
click at [433, 65] on div "Saved 49 seconds ago" at bounding box center [427, 69] width 66 height 8
click at [281, 212] on div "console . log ( "%cThis site was built by KOMUNIQUE [DOMAIN_NAME]" , "backgroun…" at bounding box center [309, 239] width 317 height 364
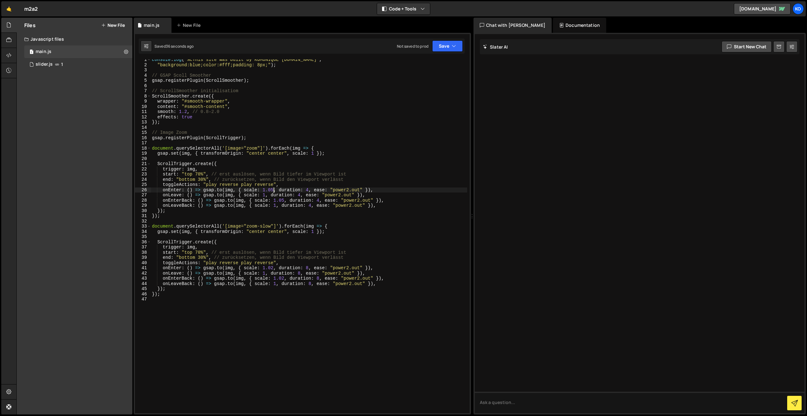
click at [274, 188] on div "console . log ( "%cThis site was built by KOMUNIQUE [DOMAIN_NAME]" , "backgroun…" at bounding box center [309, 239] width 317 height 364
click at [284, 200] on div "console . log ( "%cThis site was built by KOMUNIQUE [DOMAIN_NAME]" , "backgroun…" at bounding box center [309, 239] width 317 height 364
click at [333, 215] on div "console . log ( "%cThis site was built by KOMUNIQUE [DOMAIN_NAME]" , "backgroun…" at bounding box center [309, 239] width 317 height 364
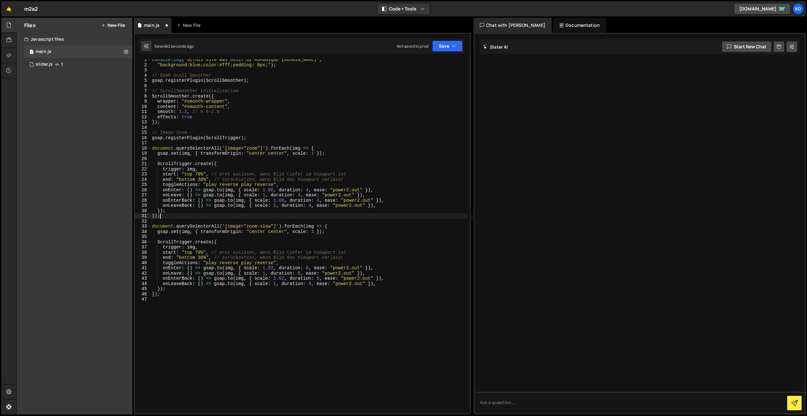
scroll to position [0, 0]
click at [307, 268] on div "console . log ( "%cThis site was built by KOMUNIQUE [DOMAIN_NAME]" , "backgroun…" at bounding box center [309, 239] width 317 height 364
click at [308, 269] on div "console . log ( "%cThis site was built by KOMUNIQUE [DOMAIN_NAME]" , "backgroun…" at bounding box center [309, 239] width 317 height 364
click at [301, 273] on div "console . log ( "%cThis site was built by KOMUNIQUE [DOMAIN_NAME]" , "backgroun…" at bounding box center [309, 239] width 317 height 364
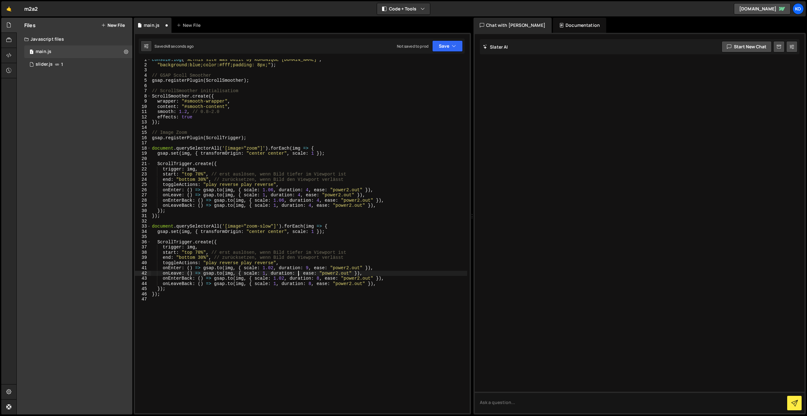
scroll to position [0, 10]
click at [321, 276] on div "console . log ( "%cThis site was built by KOMUNIQUE [DOMAIN_NAME]" , "backgroun…" at bounding box center [309, 239] width 317 height 364
click at [312, 283] on div "console . log ( "%cThis site was built by KOMUNIQUE [DOMAIN_NAME]" , "backgroun…" at bounding box center [309, 239] width 317 height 364
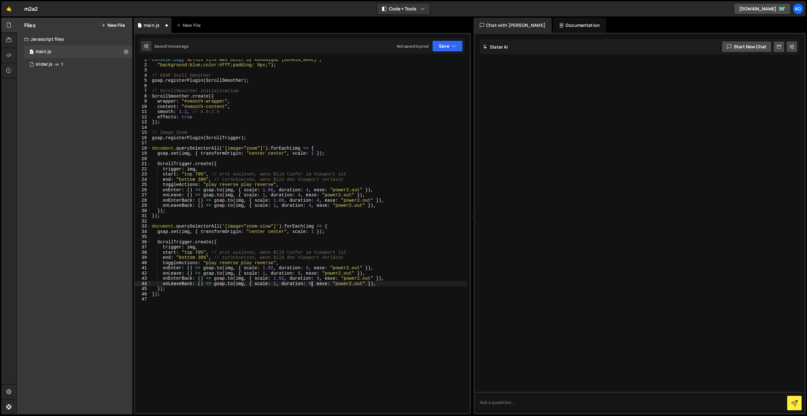
click at [274, 269] on div "console . log ( "%cThis site was built by KOMUNIQUE [DOMAIN_NAME]" , "backgroun…" at bounding box center [309, 239] width 317 height 364
click at [284, 277] on div "console . log ( "%cThis site was built by KOMUNIQUE [DOMAIN_NAME]" , "backgroun…" at bounding box center [309, 239] width 317 height 364
type textarea "onEnterBack: () => [DOMAIN_NAME](img, { scale: 1.03, duration: 9, ease: "power2…"
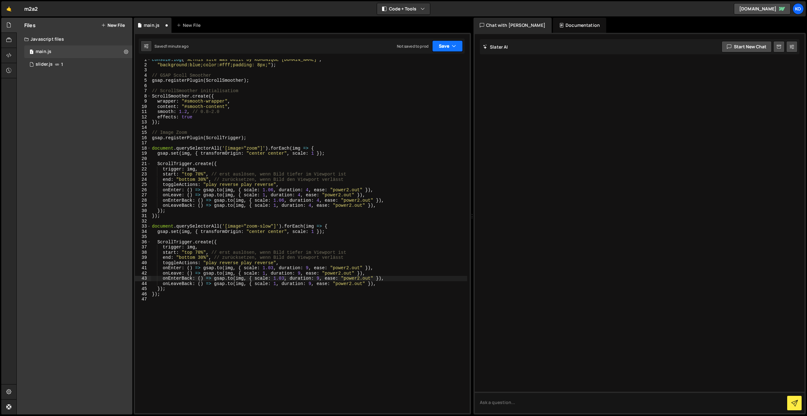
click at [452, 43] on icon "button" at bounding box center [454, 46] width 4 height 6
click at [425, 48] on div "Not saved to prod" at bounding box center [413, 46] width 32 height 5
click at [432, 48] on div "Not saved to prod Upgrade to Edit Save Save to Staging S Saved 1 minute ago Sav…" at bounding box center [430, 45] width 66 height 11
drag, startPoint x: 437, startPoint y: 48, endPoint x: 440, endPoint y: 48, distance: 3.8
click at [437, 48] on button "Save" at bounding box center [447, 45] width 31 height 11
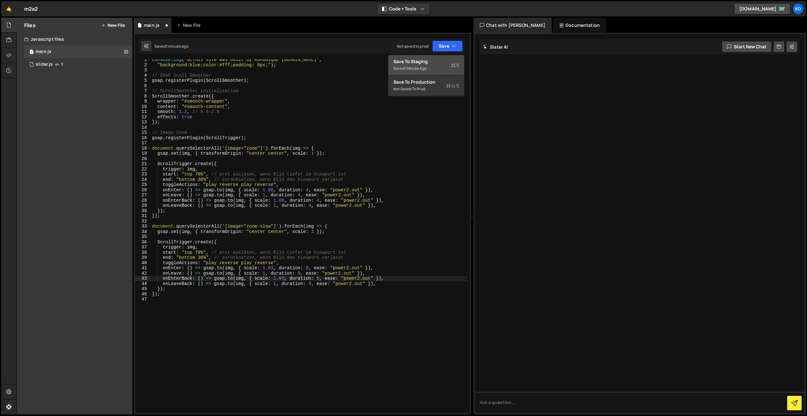
click at [421, 63] on div "Save to Staging S" at bounding box center [427, 61] width 66 height 6
